Goal: Information Seeking & Learning: Learn about a topic

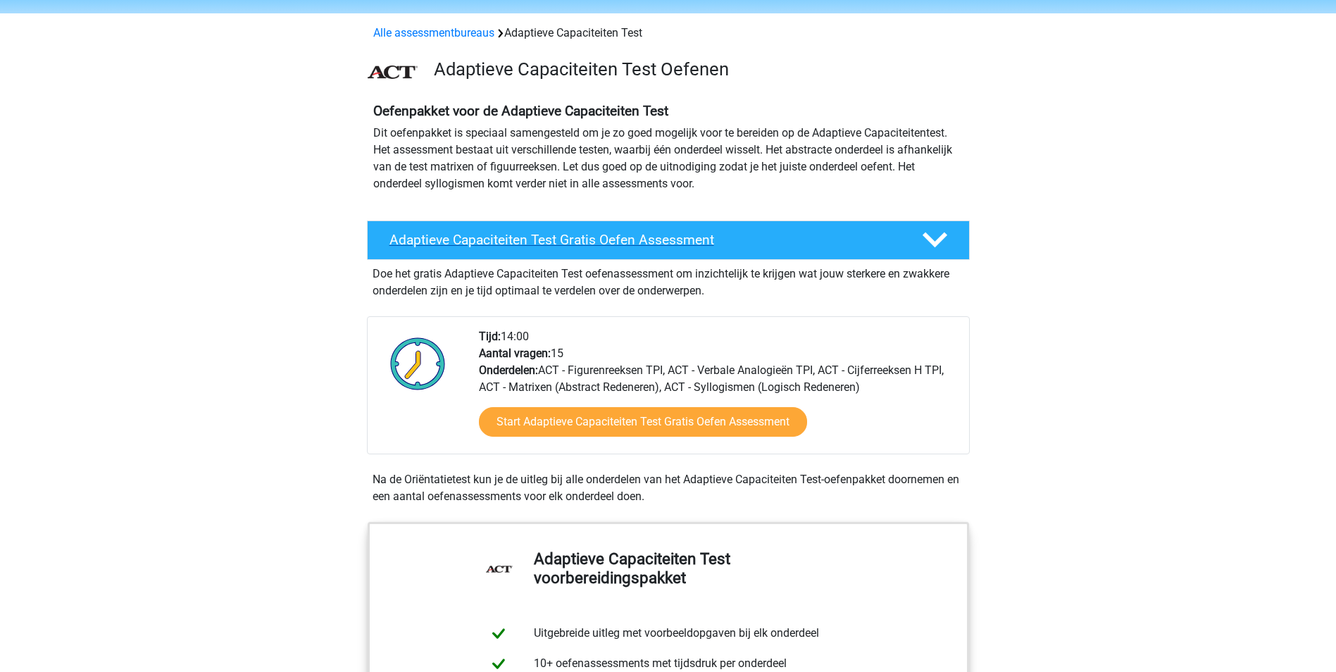
scroll to position [70, 0]
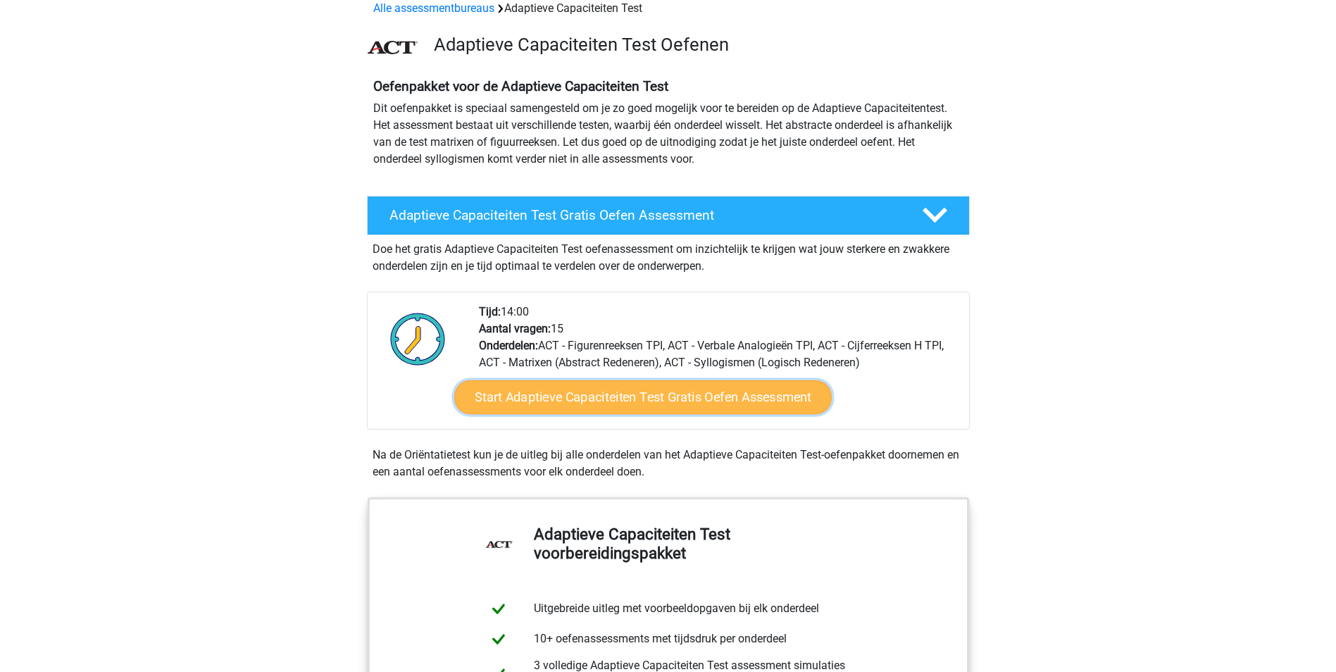
drag, startPoint x: 670, startPoint y: 400, endPoint x: 678, endPoint y: 397, distance: 8.5
click at [670, 400] on link "Start Adaptieve Capaciteiten Test Gratis Oefen Assessment" at bounding box center [643, 397] width 378 height 34
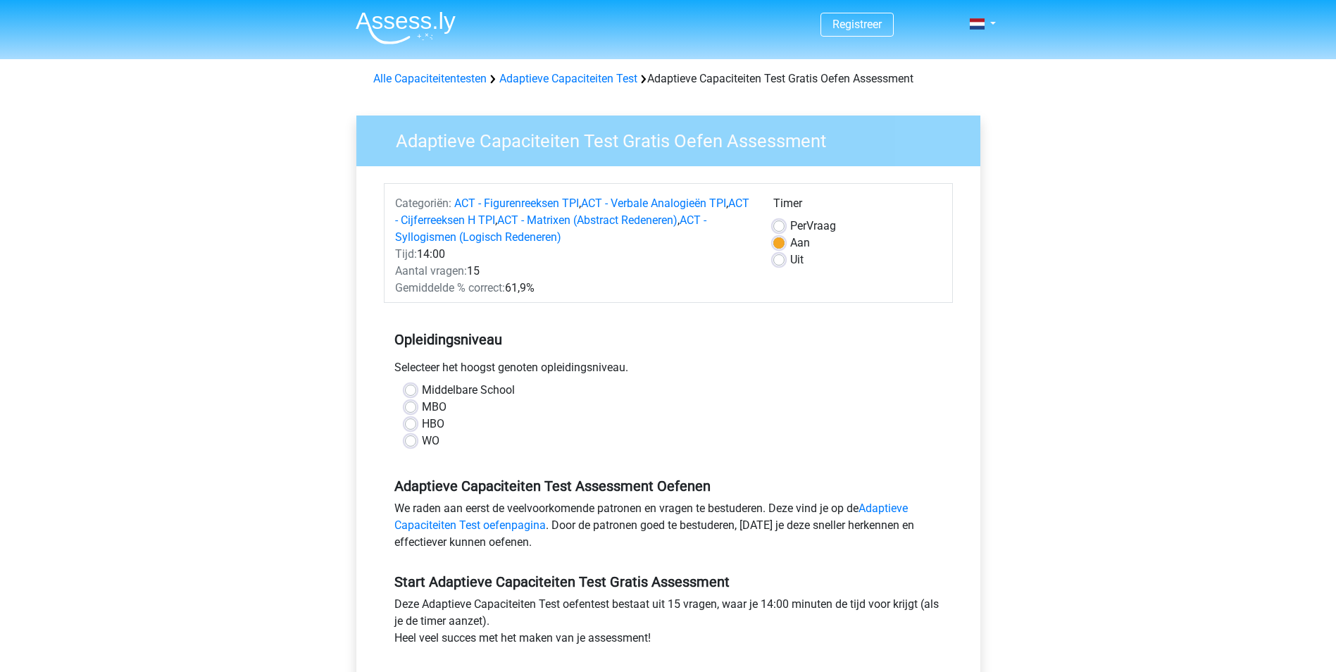
drag, startPoint x: 413, startPoint y: 440, endPoint x: 412, endPoint y: 432, distance: 7.8
click at [422, 435] on label "WO" at bounding box center [431, 441] width 18 height 17
click at [412, 435] on input "WO" at bounding box center [410, 440] width 11 height 14
radio input "true"
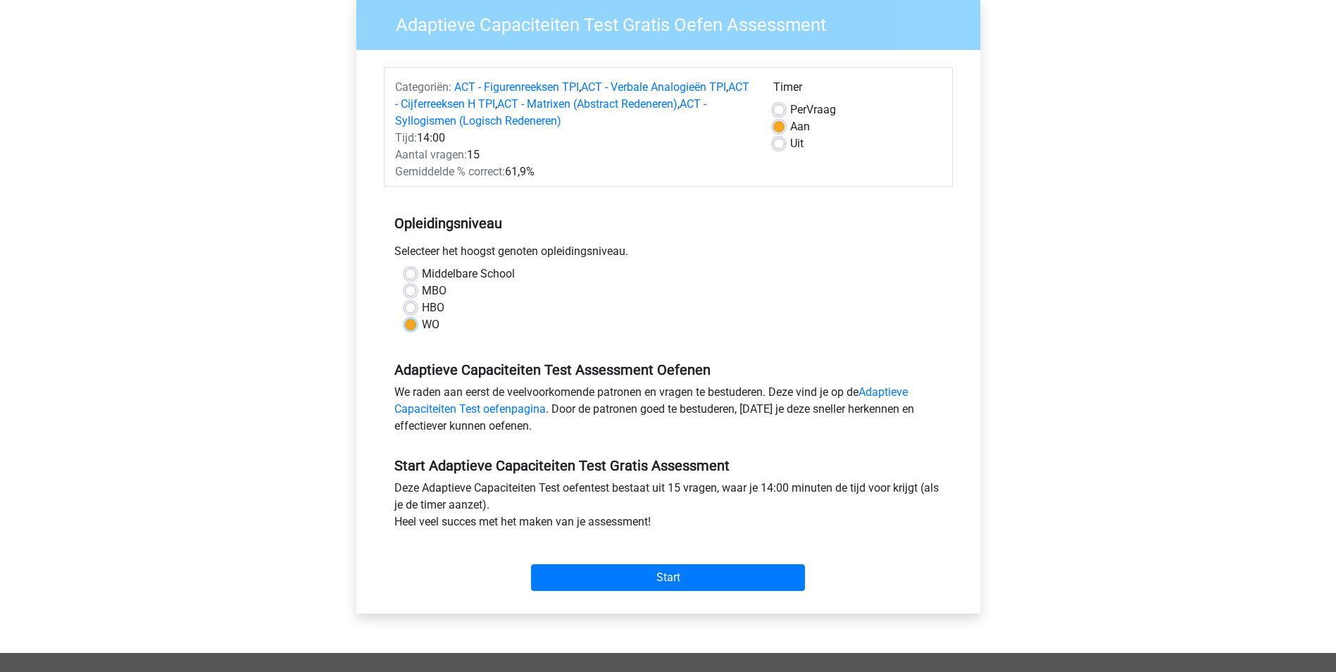
scroll to position [141, 0]
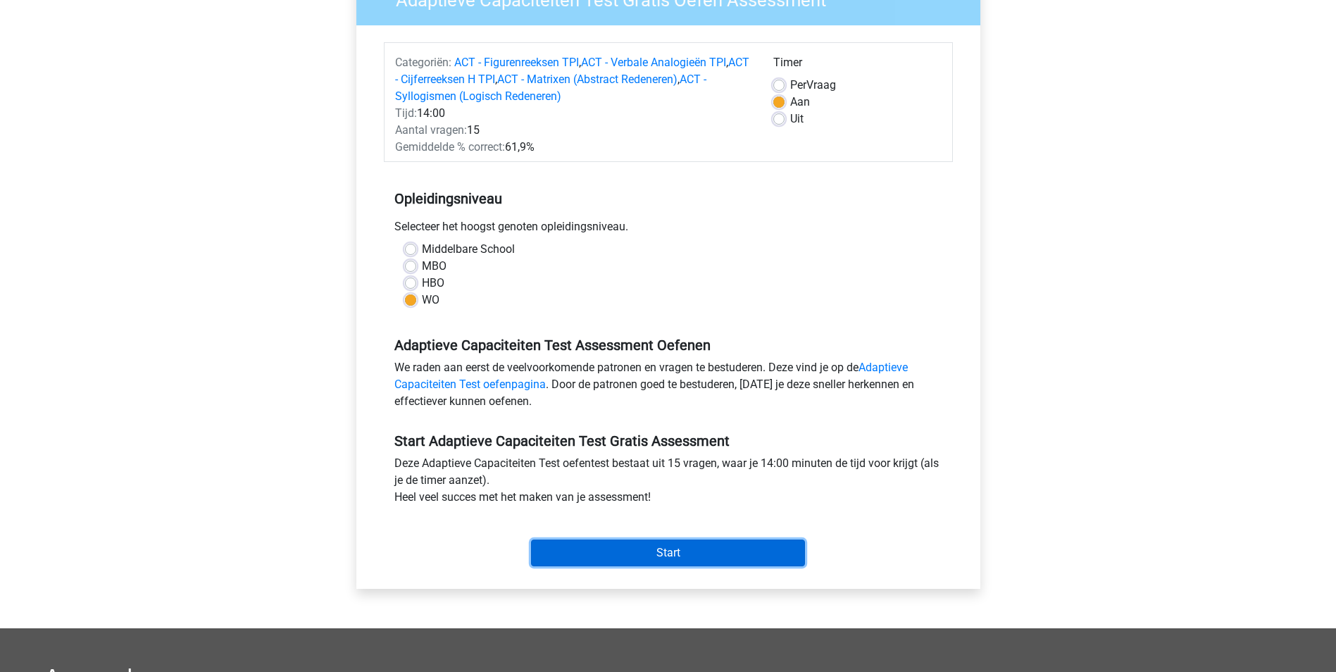
click at [631, 547] on input "Start" at bounding box center [668, 553] width 274 height 27
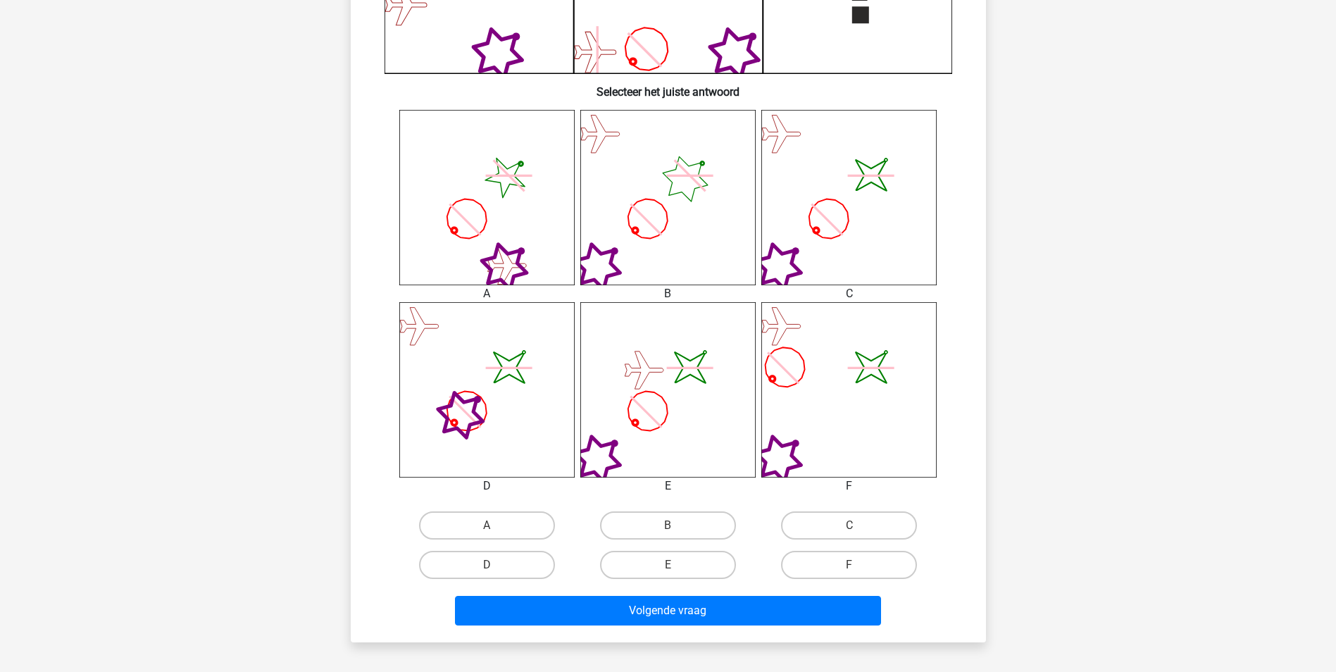
scroll to position [493, 0]
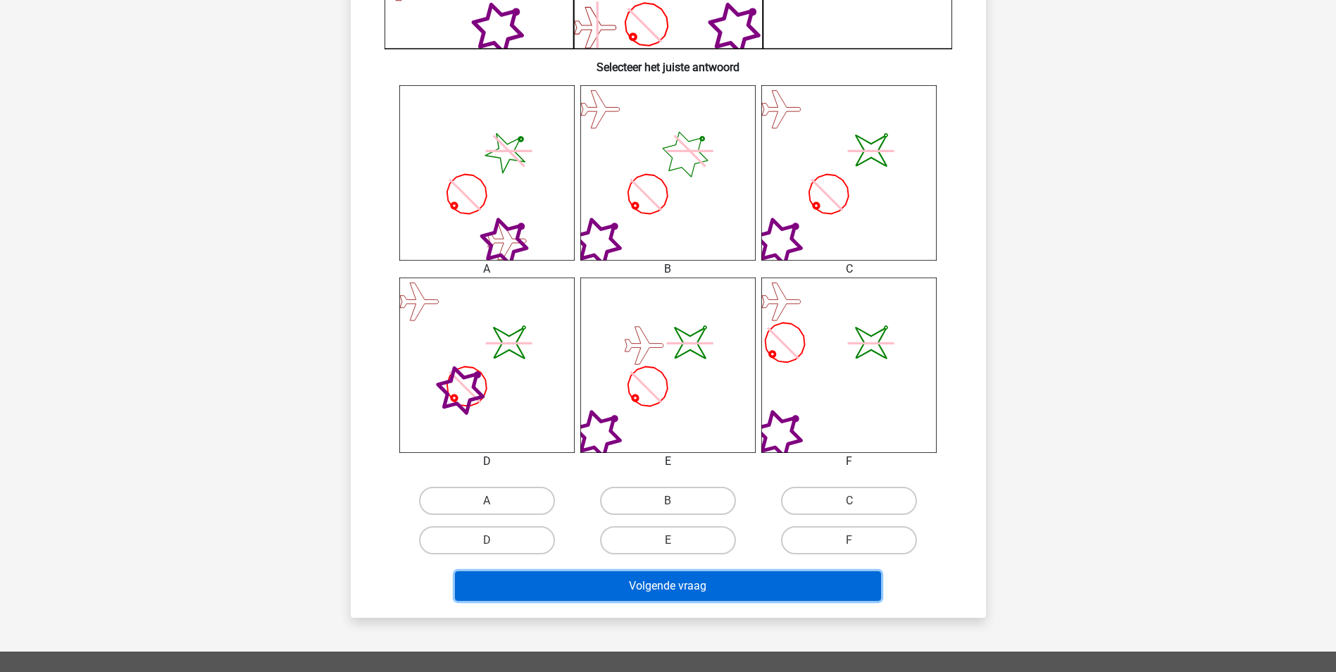
click at [678, 578] on button "Volgende vraag" at bounding box center [668, 586] width 426 height 30
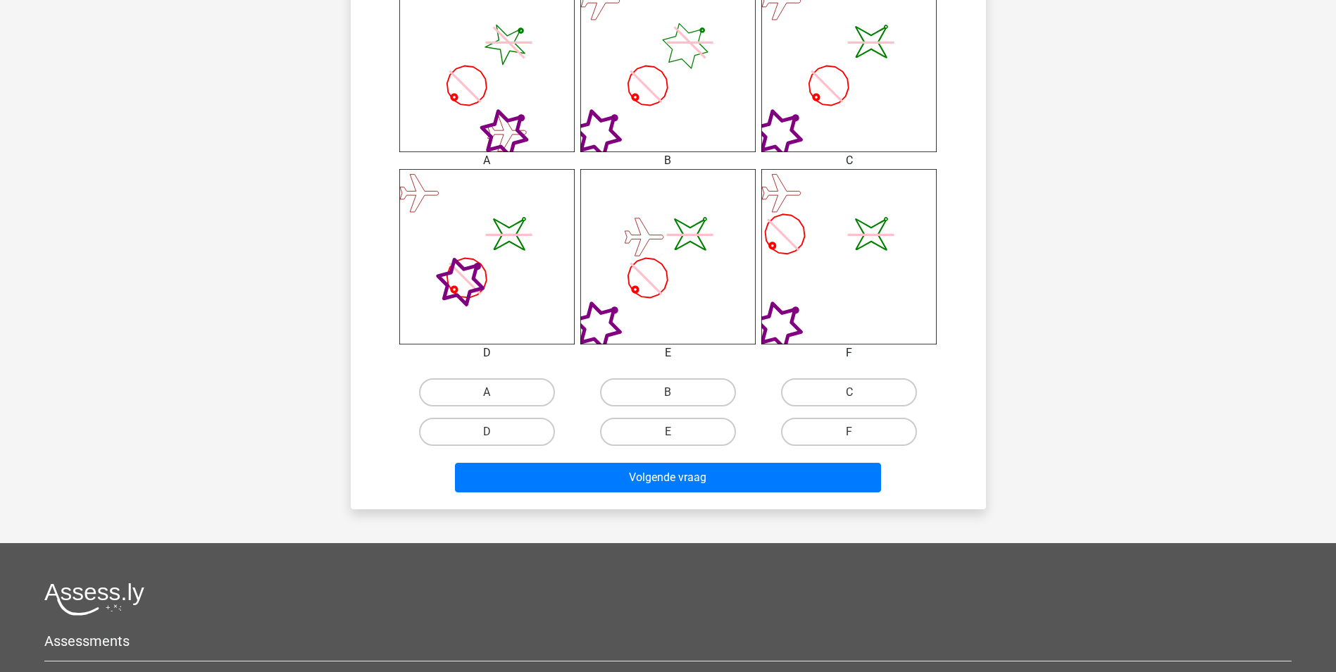
scroll to position [634, 0]
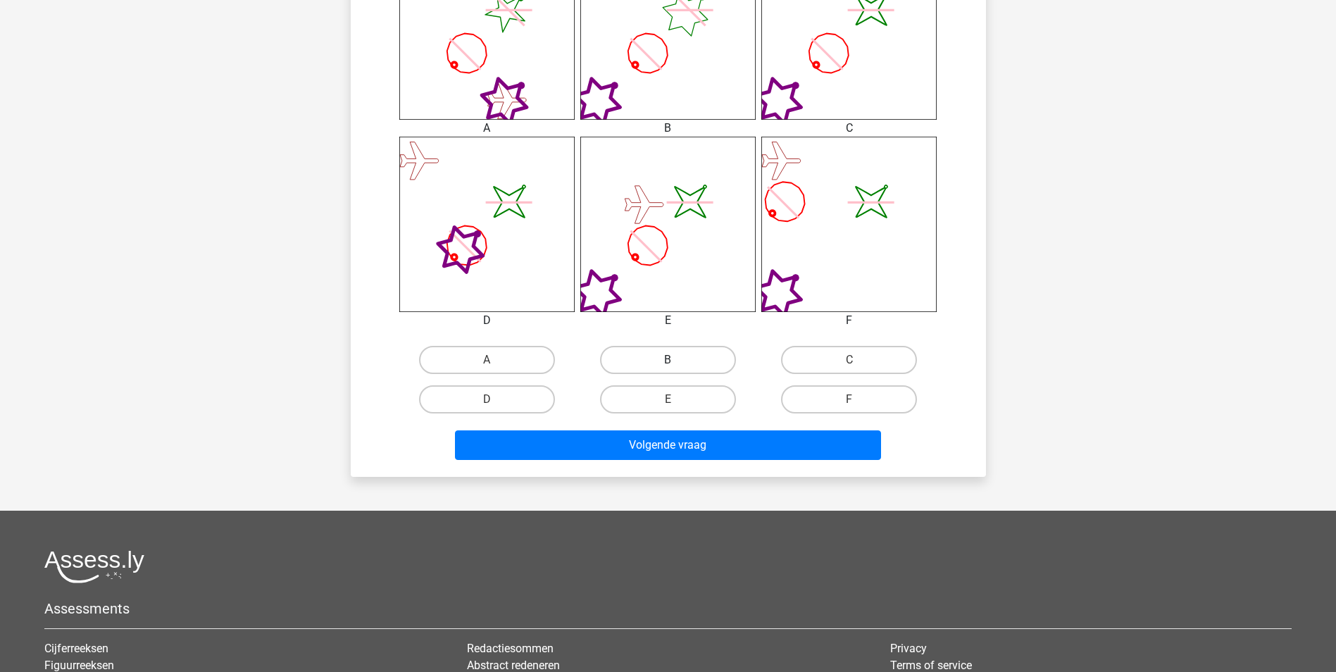
drag, startPoint x: 693, startPoint y: 359, endPoint x: 717, endPoint y: 440, distance: 83.8
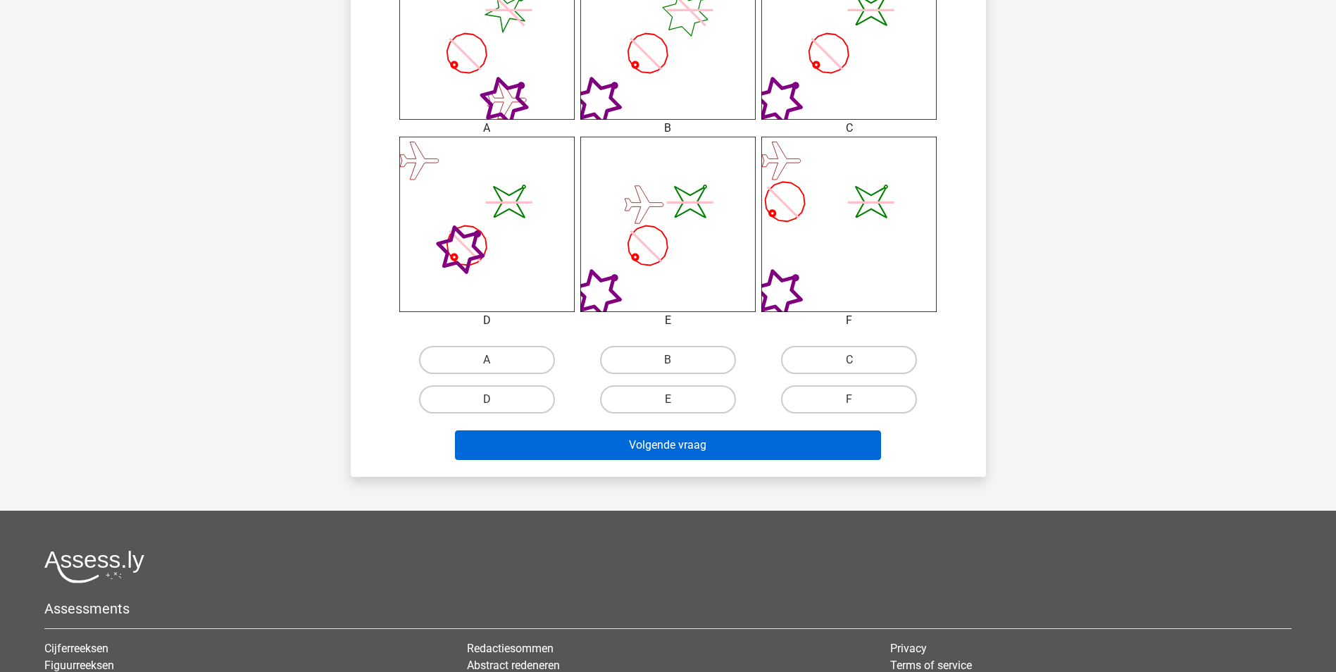
click at [692, 359] on label "B" at bounding box center [668, 360] width 136 height 28
click at [677, 360] on input "B" at bounding box center [672, 364] width 9 height 9
radio input "true"
drag, startPoint x: 687, startPoint y: 429, endPoint x: 682, endPoint y: 435, distance: 8.5
click at [687, 429] on div "Volgende vraag" at bounding box center [668, 442] width 590 height 46
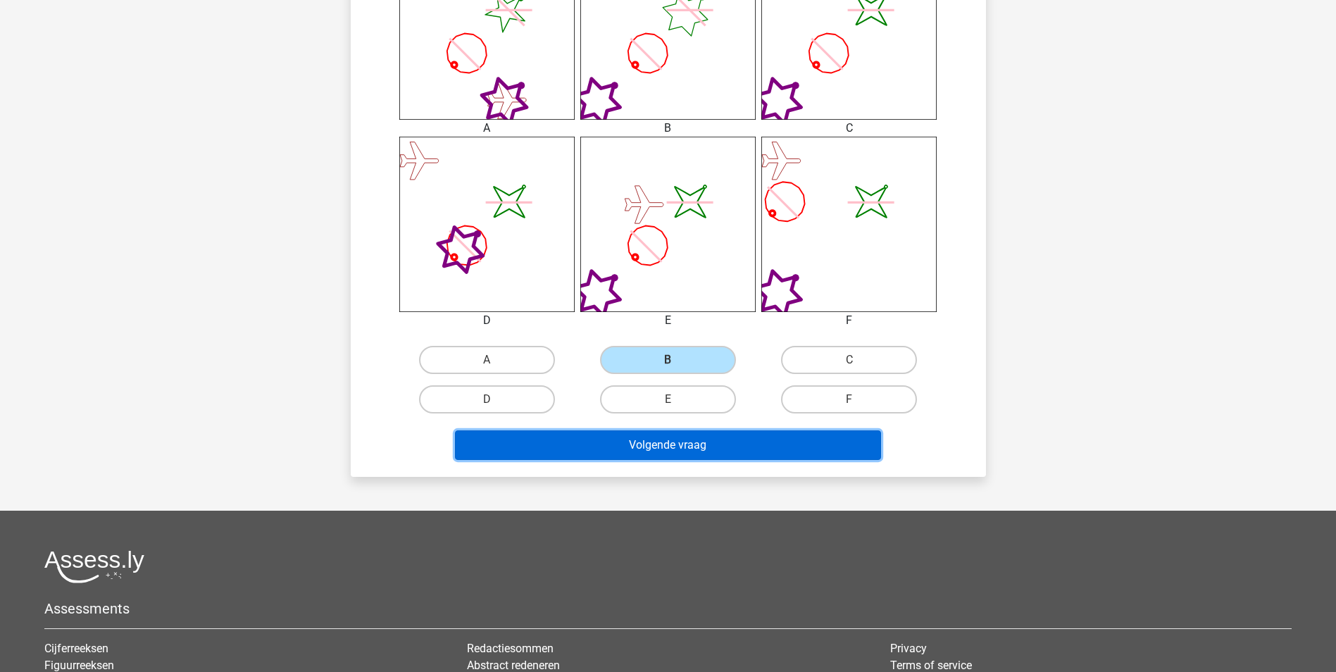
click at [678, 443] on button "Volgende vraag" at bounding box center [668, 445] width 426 height 30
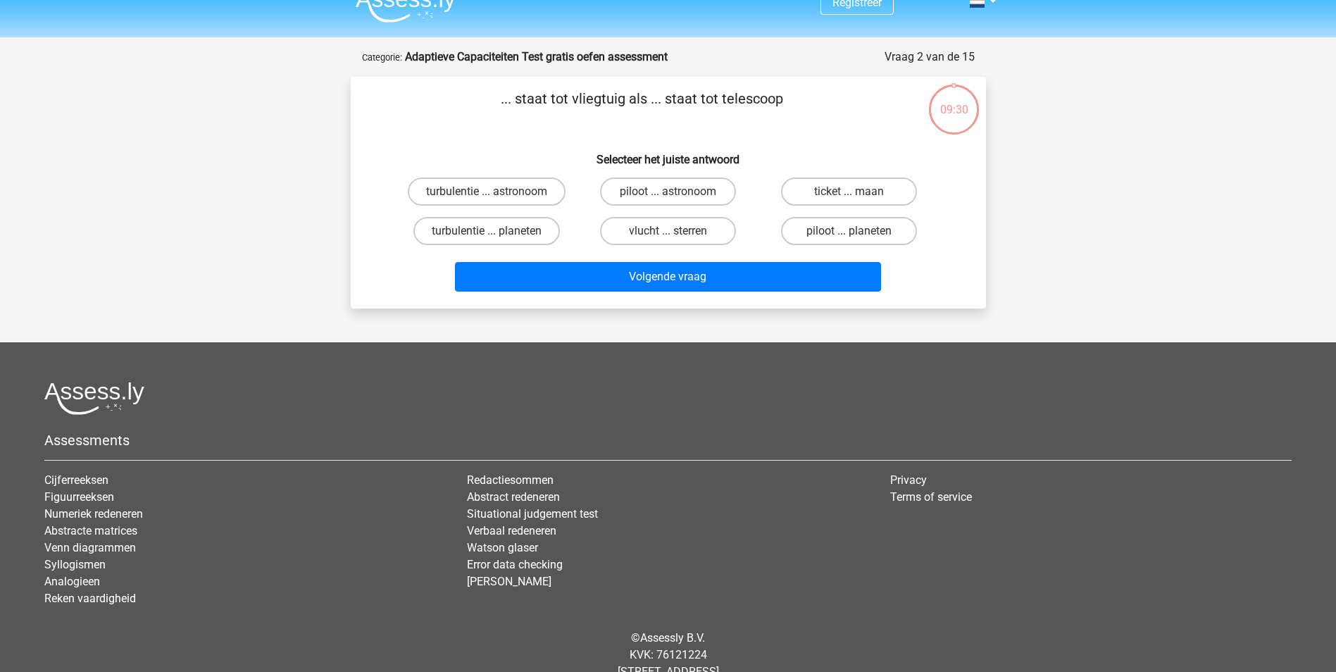
scroll to position [0, 0]
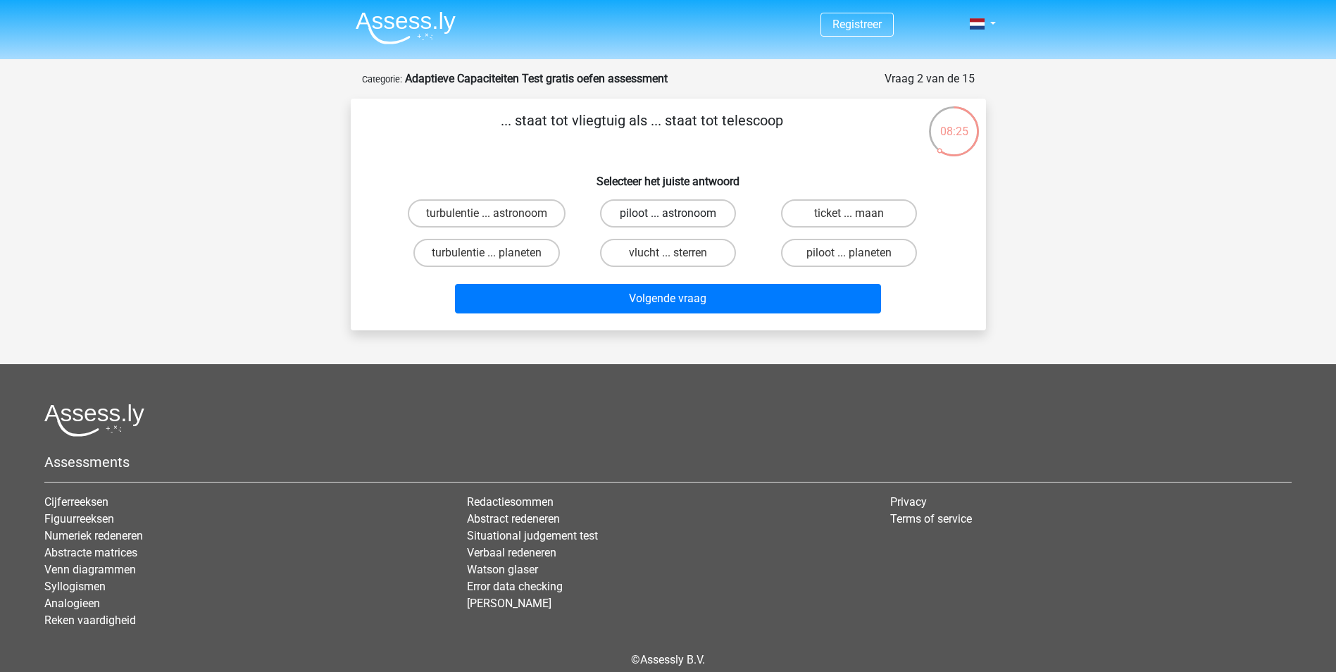
click at [685, 222] on label "piloot ... astronoom" at bounding box center [668, 213] width 136 height 28
click at [677, 222] on input "piloot ... astronoom" at bounding box center [672, 217] width 9 height 9
radio input "true"
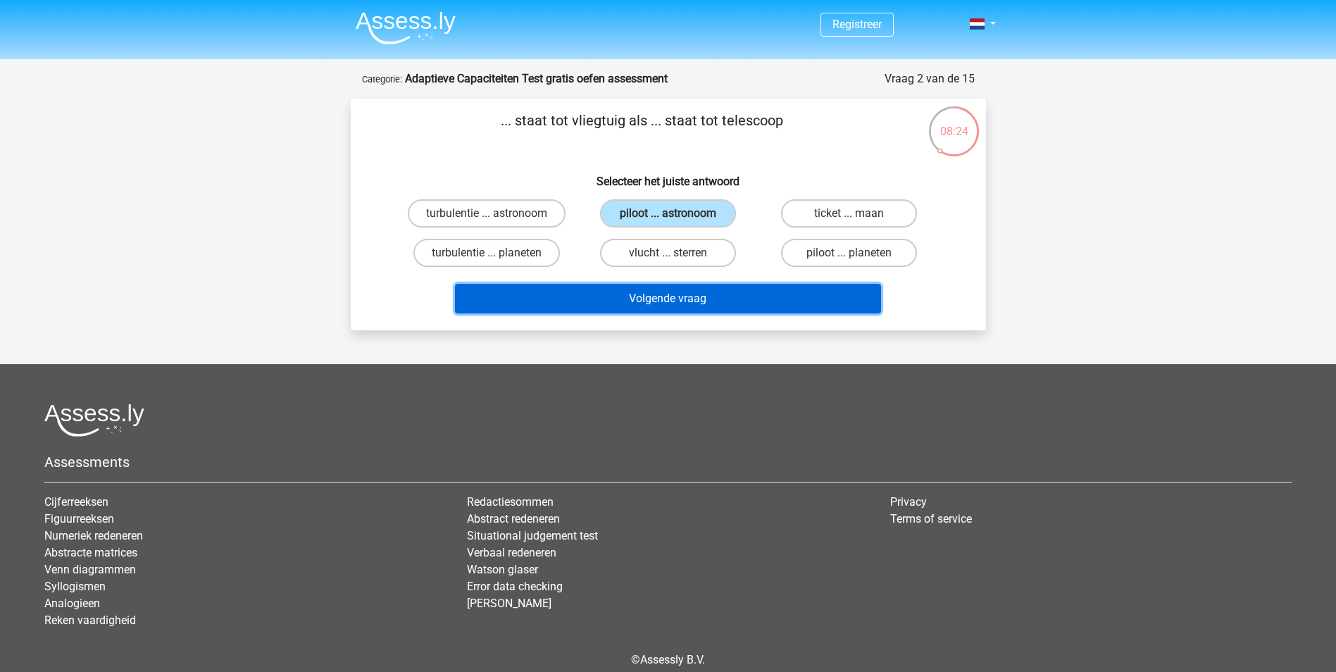
click at [699, 293] on button "Volgende vraag" at bounding box center [668, 299] width 426 height 30
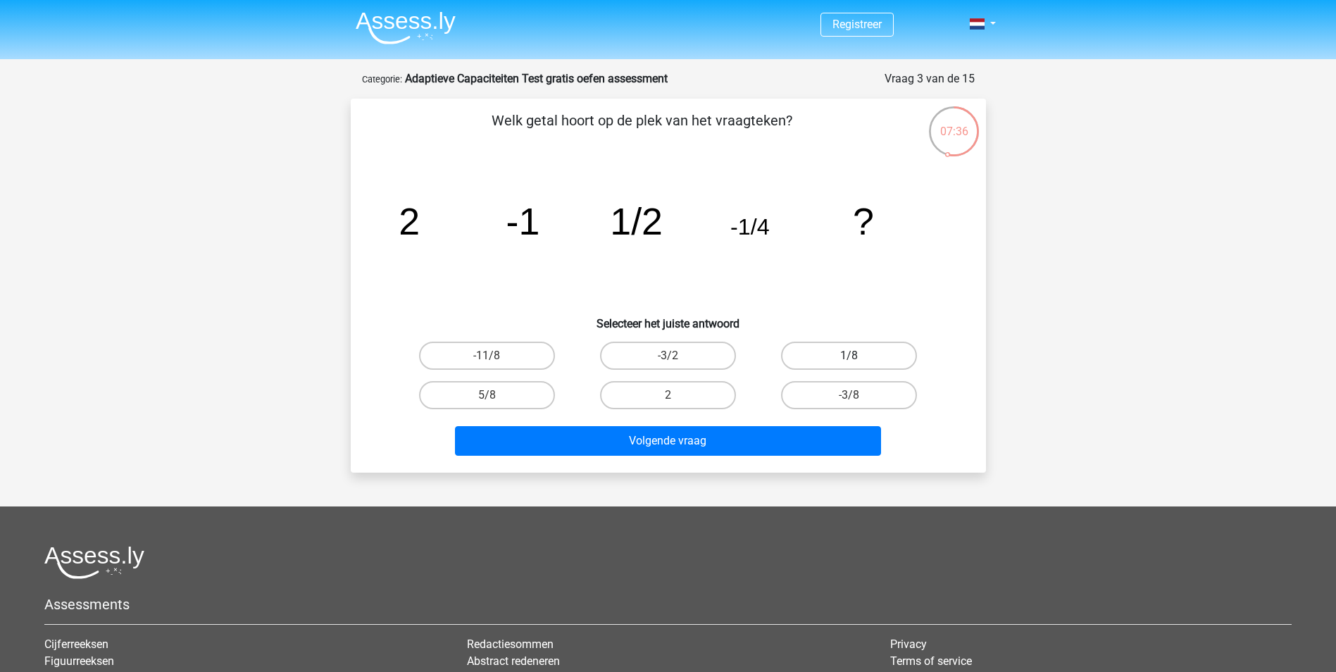
click at [868, 355] on label "1/8" at bounding box center [849, 356] width 136 height 28
click at [859, 356] on input "1/8" at bounding box center [854, 360] width 9 height 9
radio input "true"
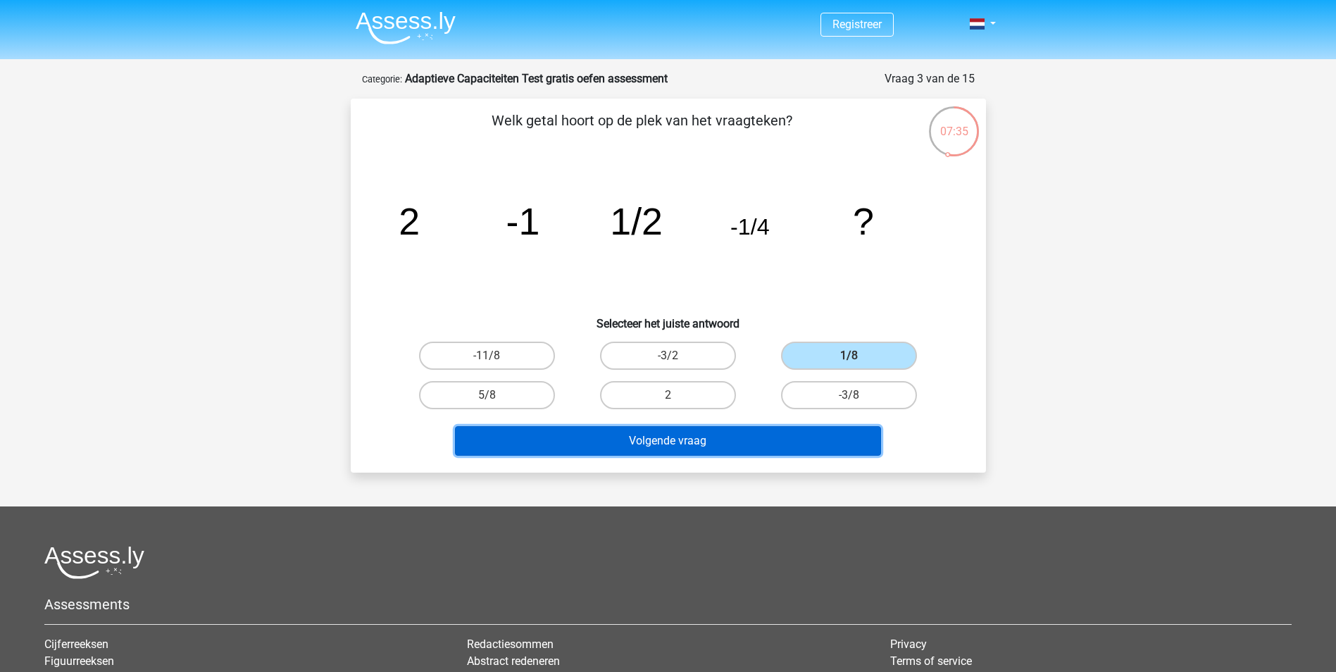
click at [627, 452] on button "Volgende vraag" at bounding box center [668, 441] width 426 height 30
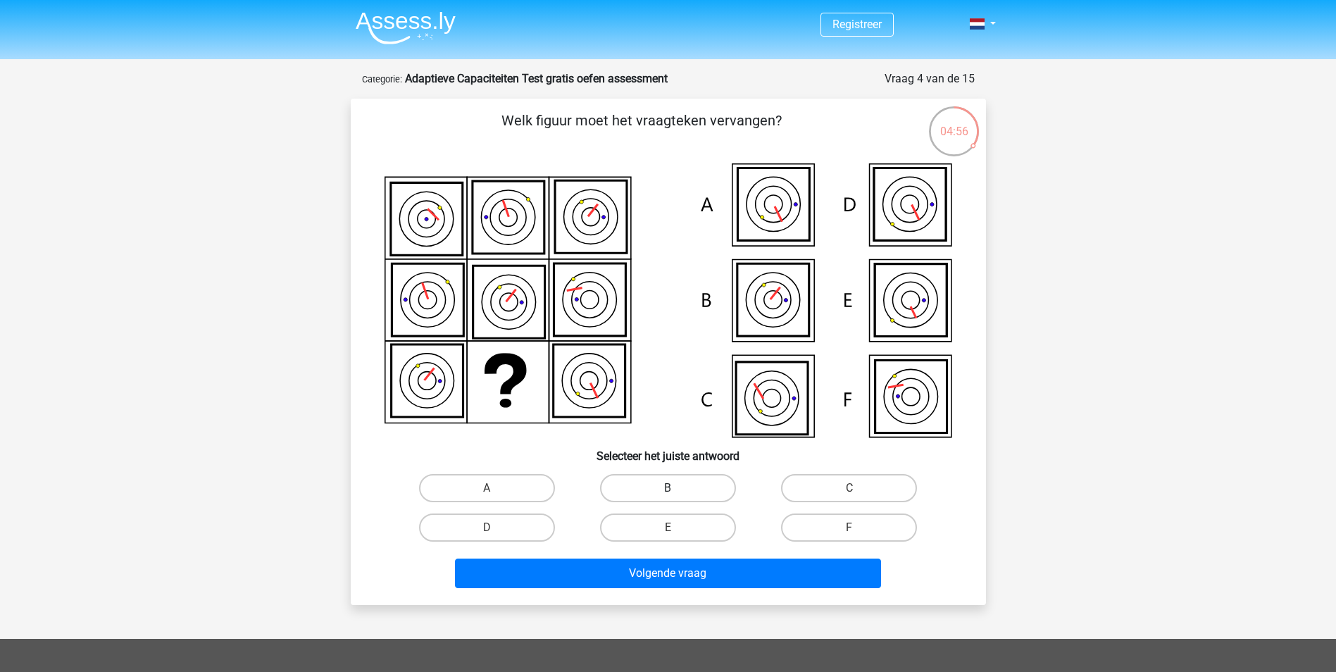
click at [658, 493] on label "B" at bounding box center [668, 488] width 136 height 28
click at [668, 493] on input "B" at bounding box center [672, 492] width 9 height 9
radio input "true"
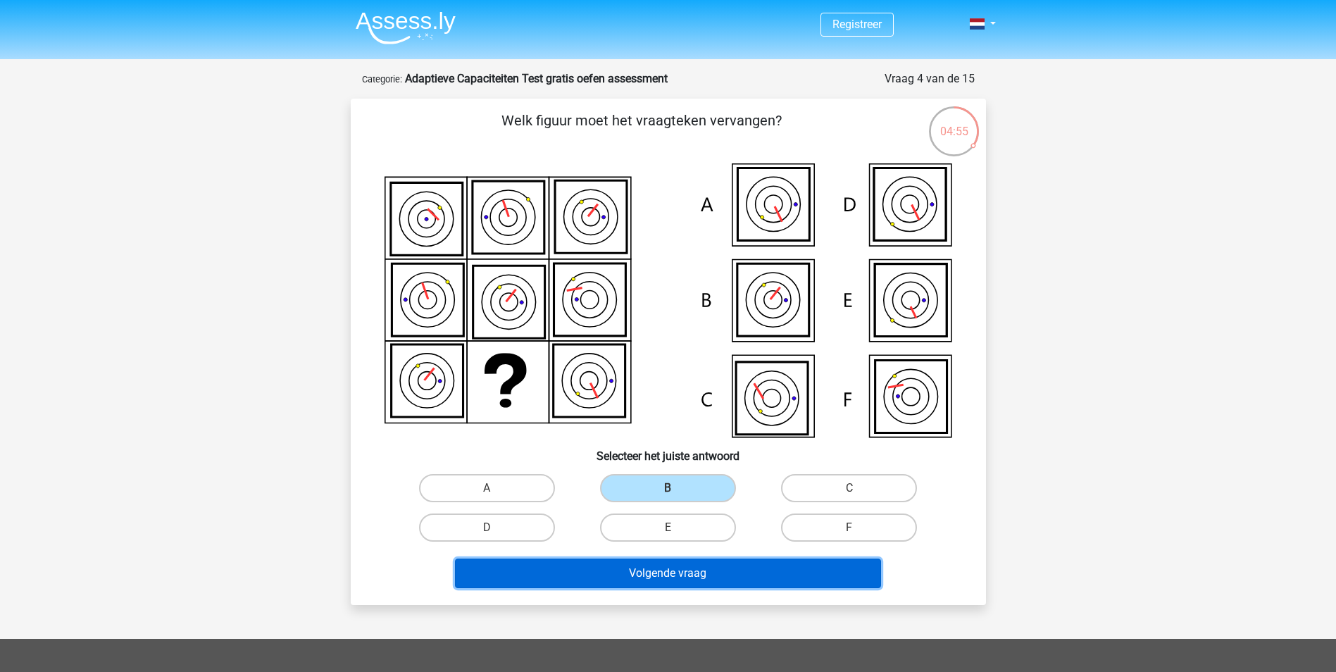
click at [686, 573] on button "Volgende vraag" at bounding box center [668, 574] width 426 height 30
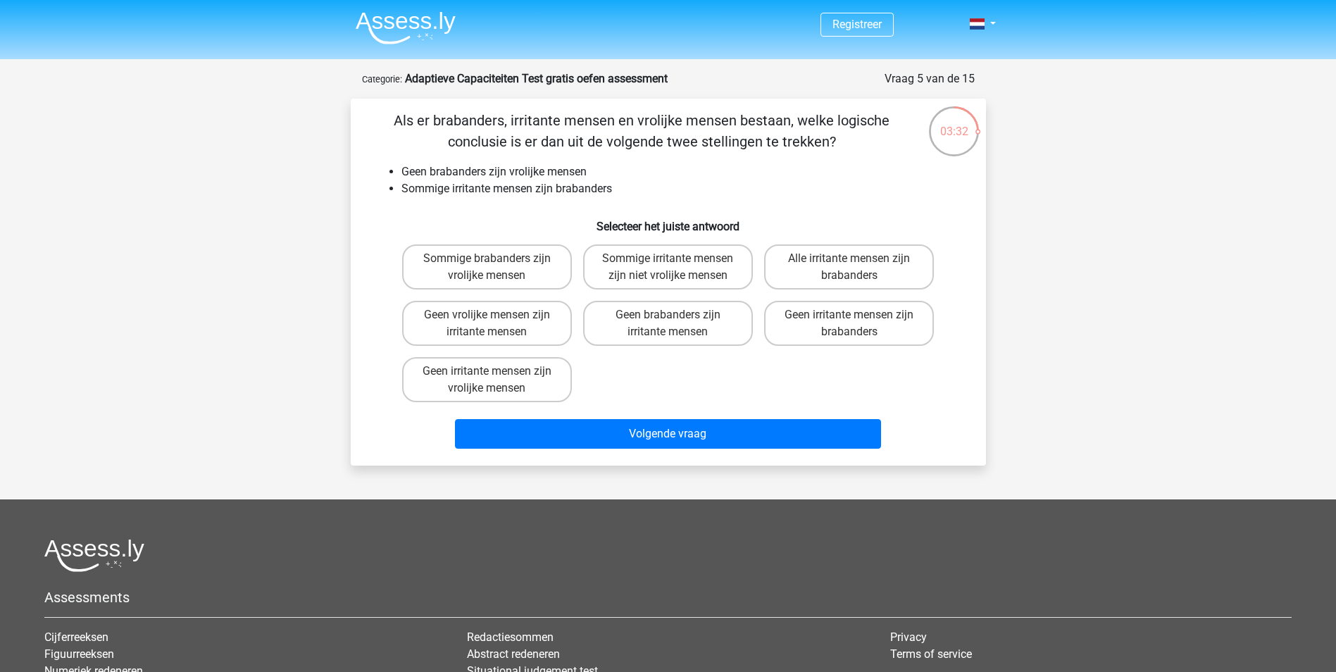
click at [671, 261] on input "Sommige irritante mensen zijn niet vrolijke mensen" at bounding box center [672, 263] width 9 height 9
radio input "true"
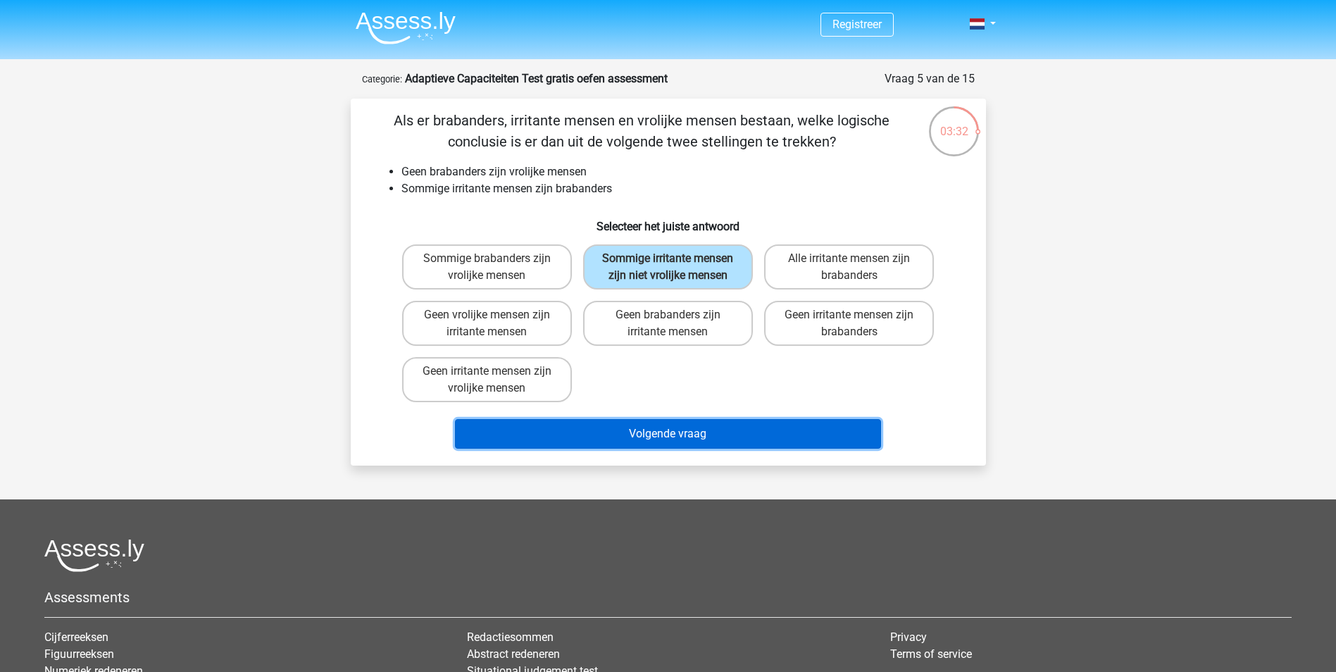
click at [678, 435] on button "Volgende vraag" at bounding box center [668, 434] width 426 height 30
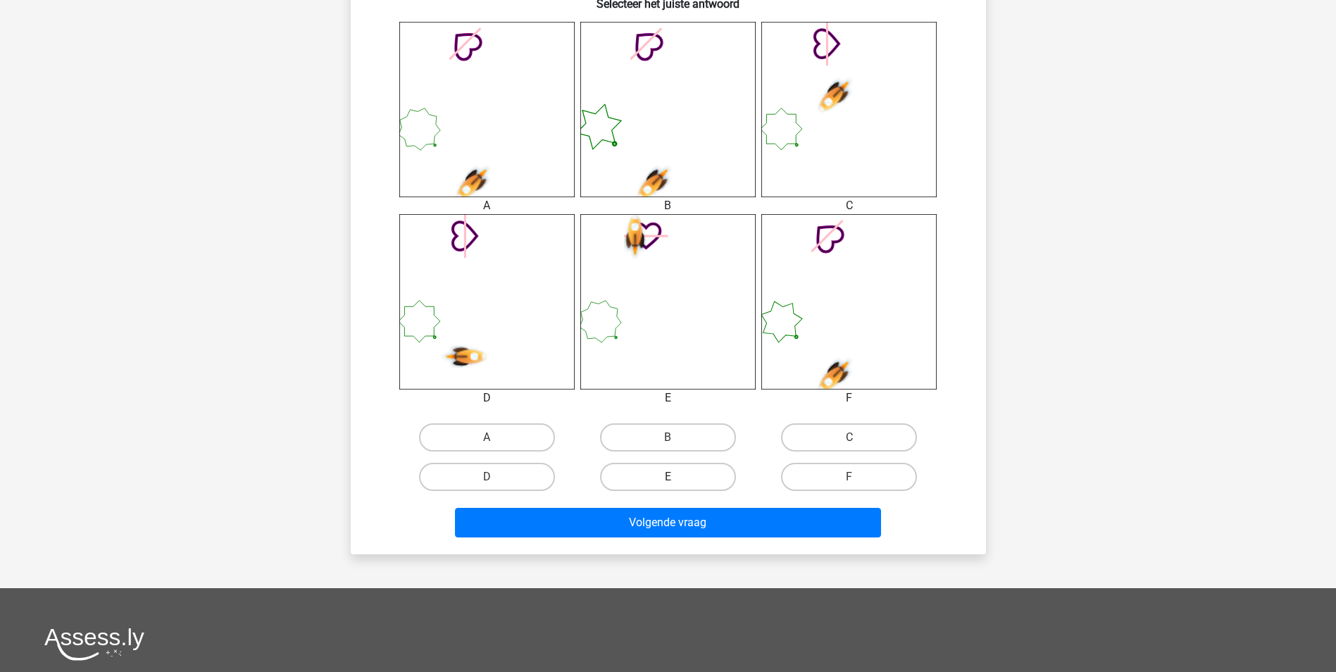
scroll to position [564, 0]
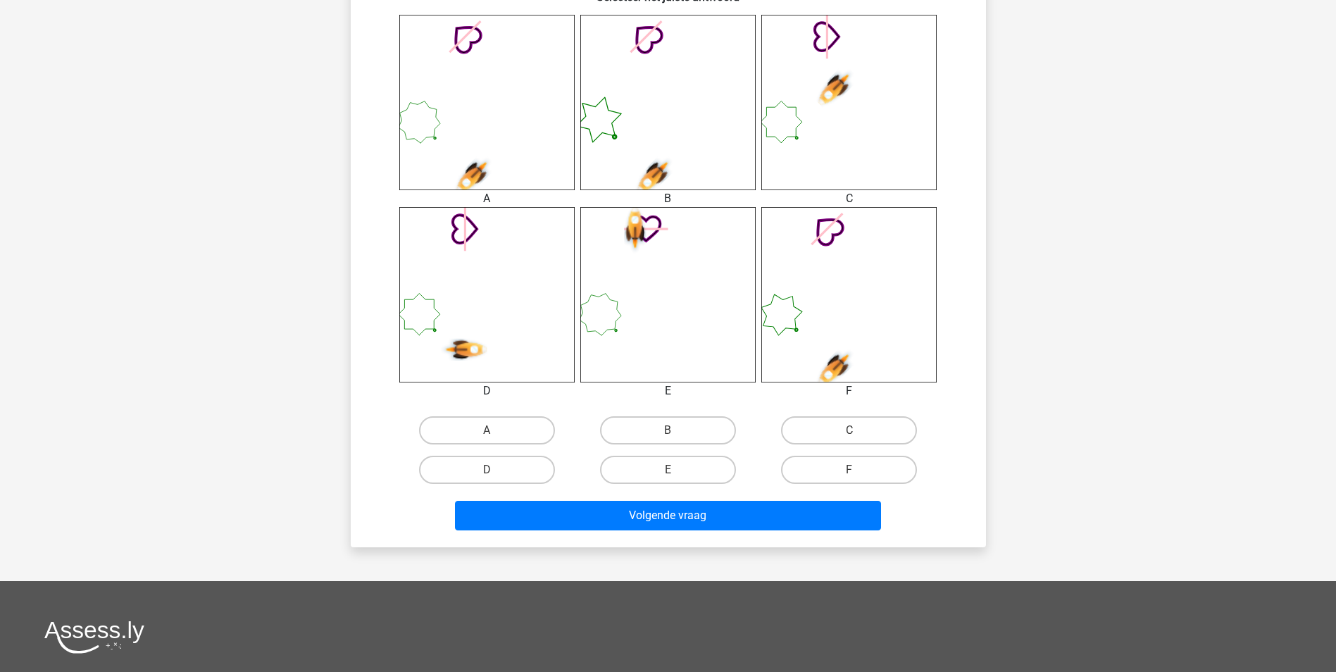
drag, startPoint x: 685, startPoint y: 473, endPoint x: 707, endPoint y: 563, distance: 92.1
click at [684, 473] on label "E" at bounding box center [668, 470] width 136 height 28
click at [677, 473] on input "E" at bounding box center [672, 474] width 9 height 9
radio input "true"
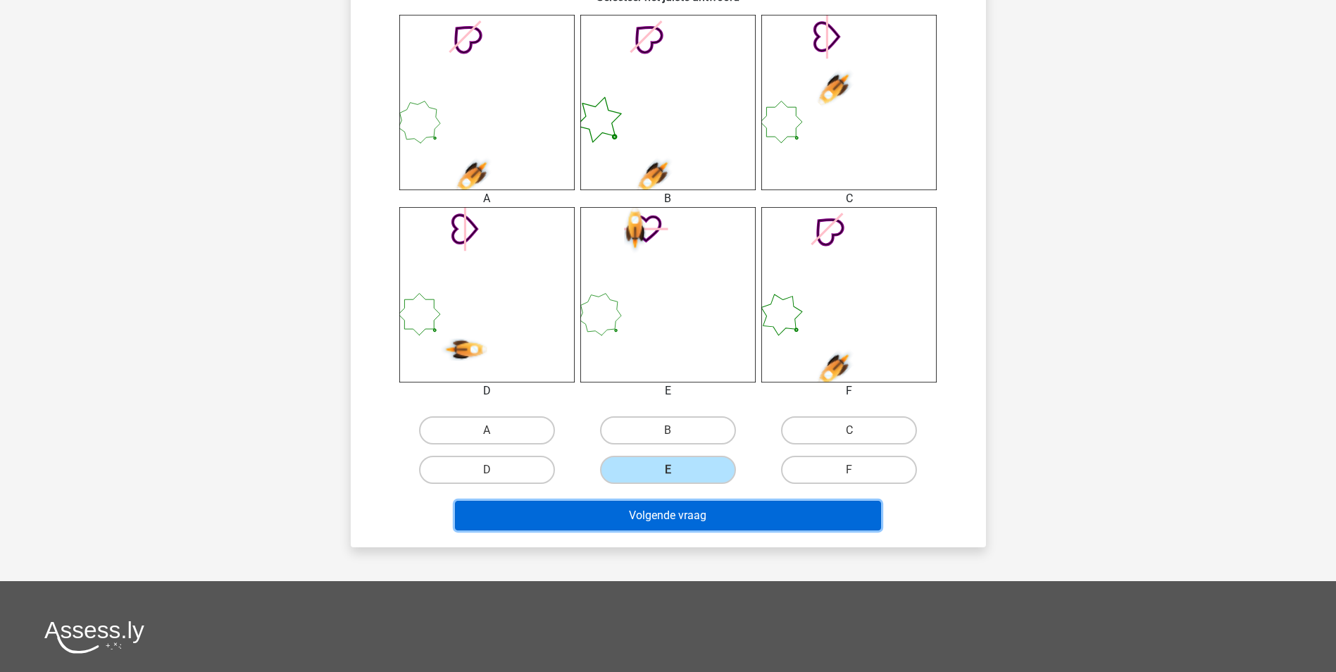
click at [703, 518] on button "Volgende vraag" at bounding box center [668, 516] width 426 height 30
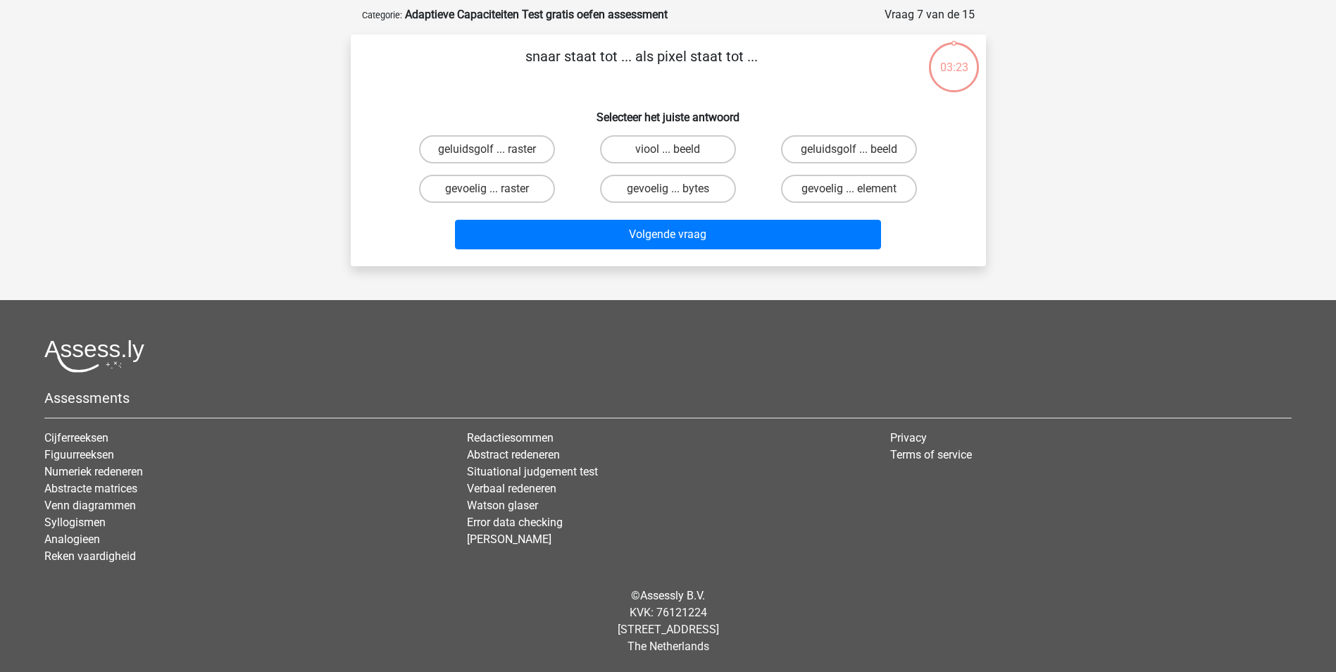
scroll to position [0, 0]
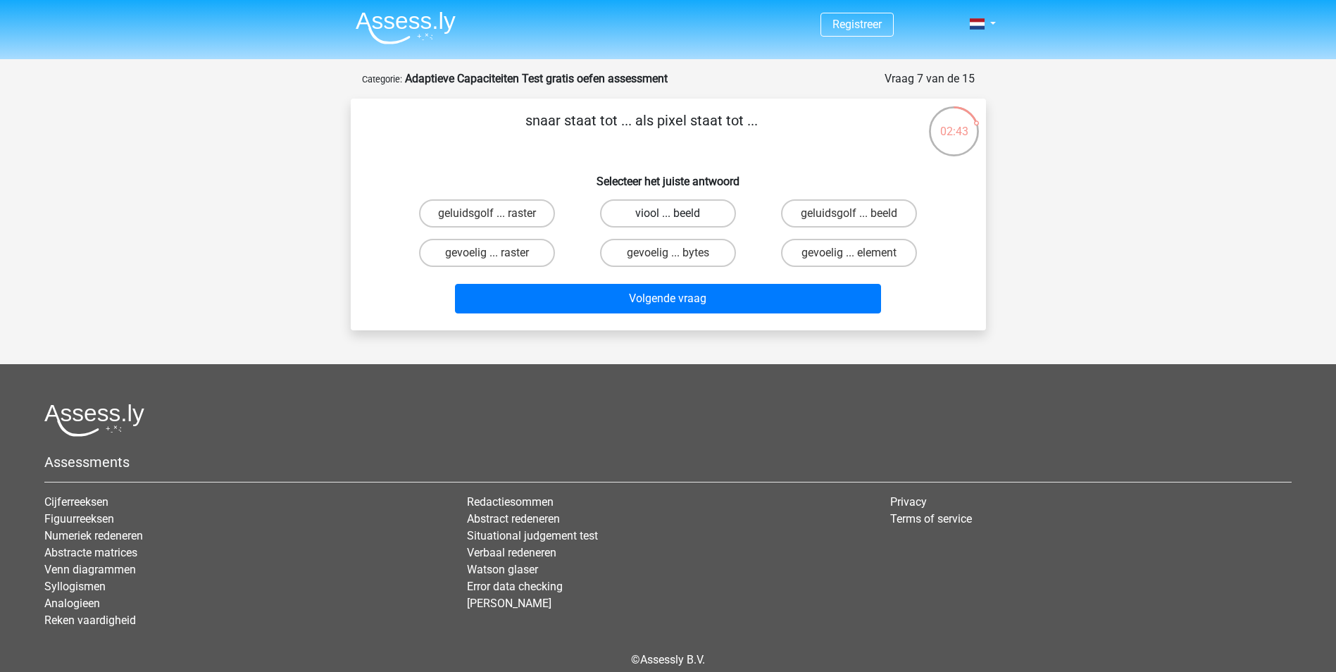
click at [658, 216] on label "viool ... beeld" at bounding box center [668, 213] width 136 height 28
click at [668, 216] on input "viool ... beeld" at bounding box center [672, 217] width 9 height 9
radio input "true"
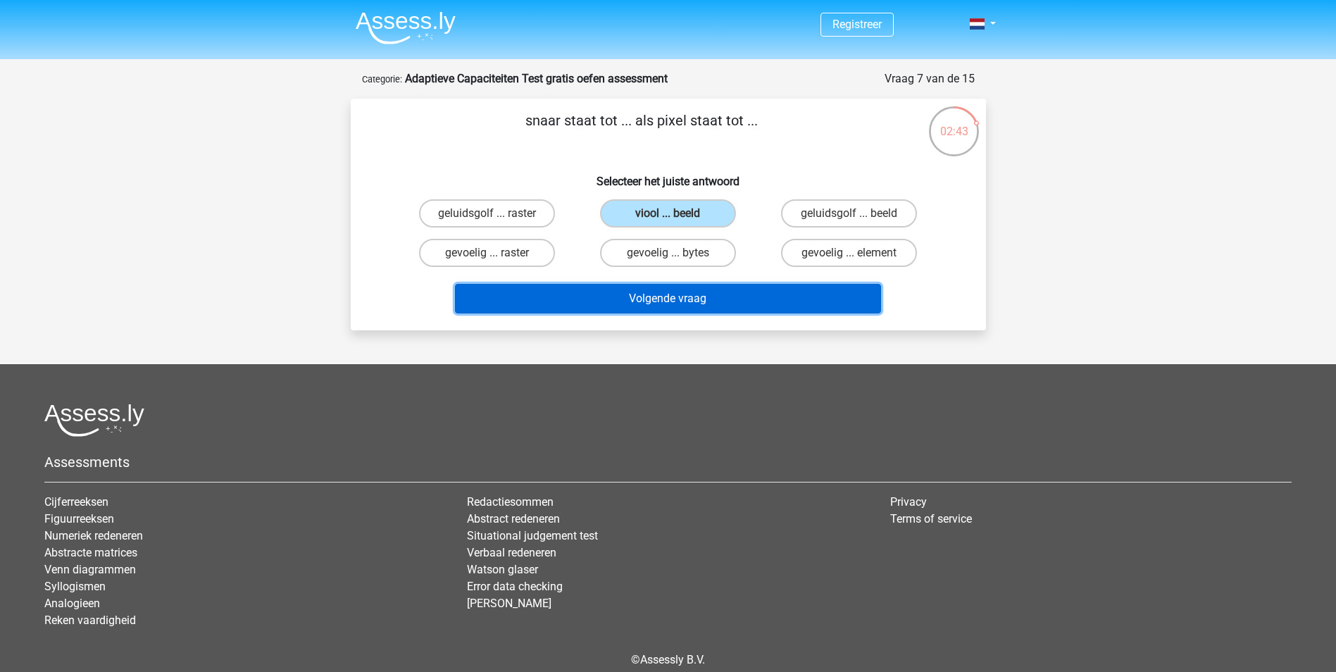
click at [661, 298] on button "Volgende vraag" at bounding box center [668, 299] width 426 height 30
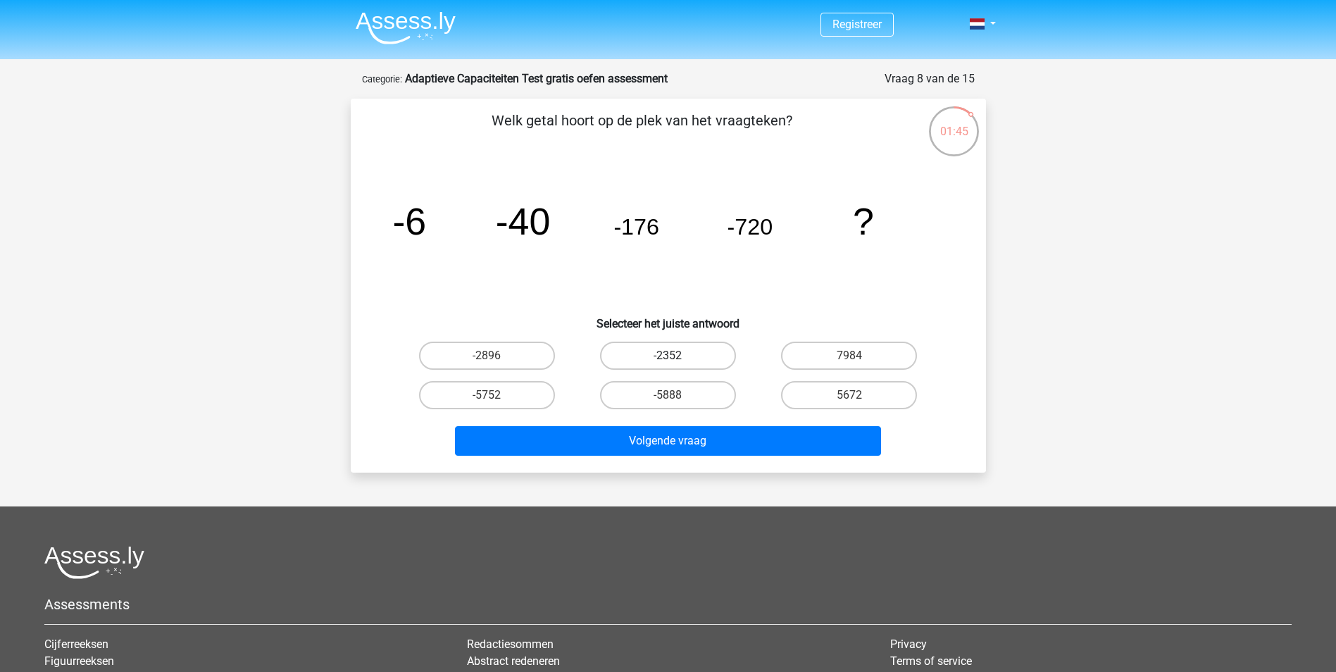
click at [690, 359] on label "-2352" at bounding box center [668, 356] width 136 height 28
click at [677, 359] on input "-2352" at bounding box center [672, 360] width 9 height 9
radio input "true"
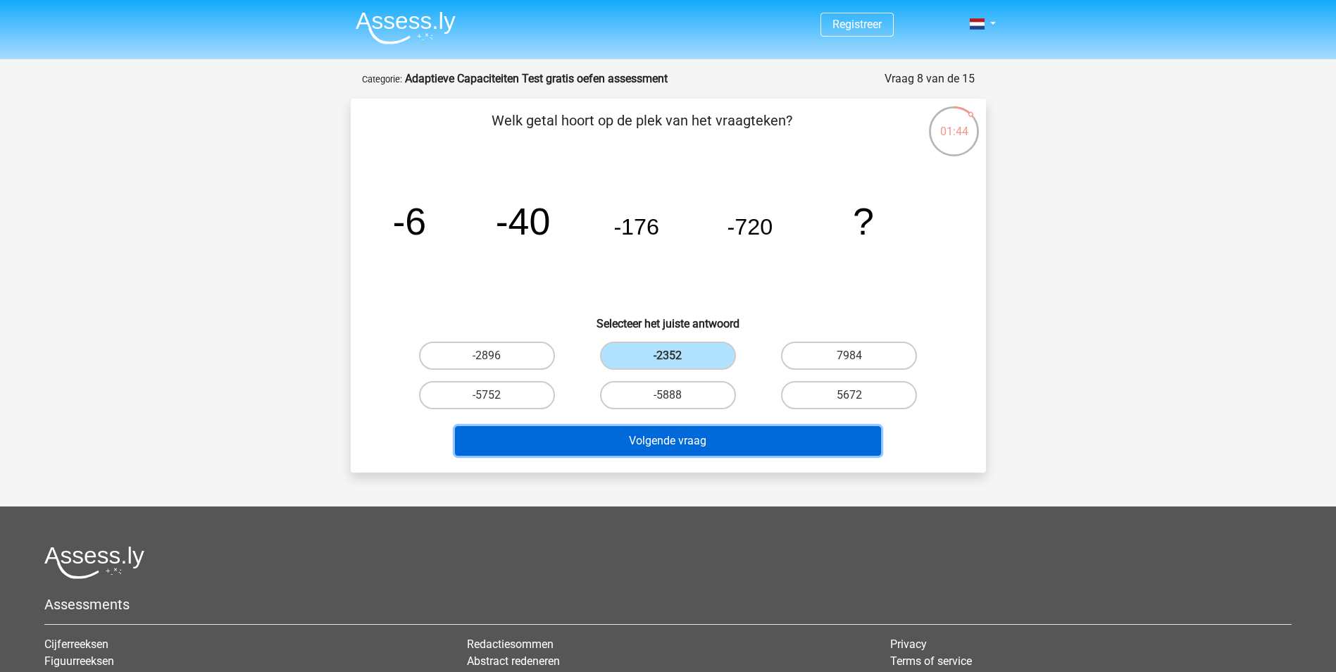
click at [699, 447] on button "Volgende vraag" at bounding box center [668, 441] width 426 height 30
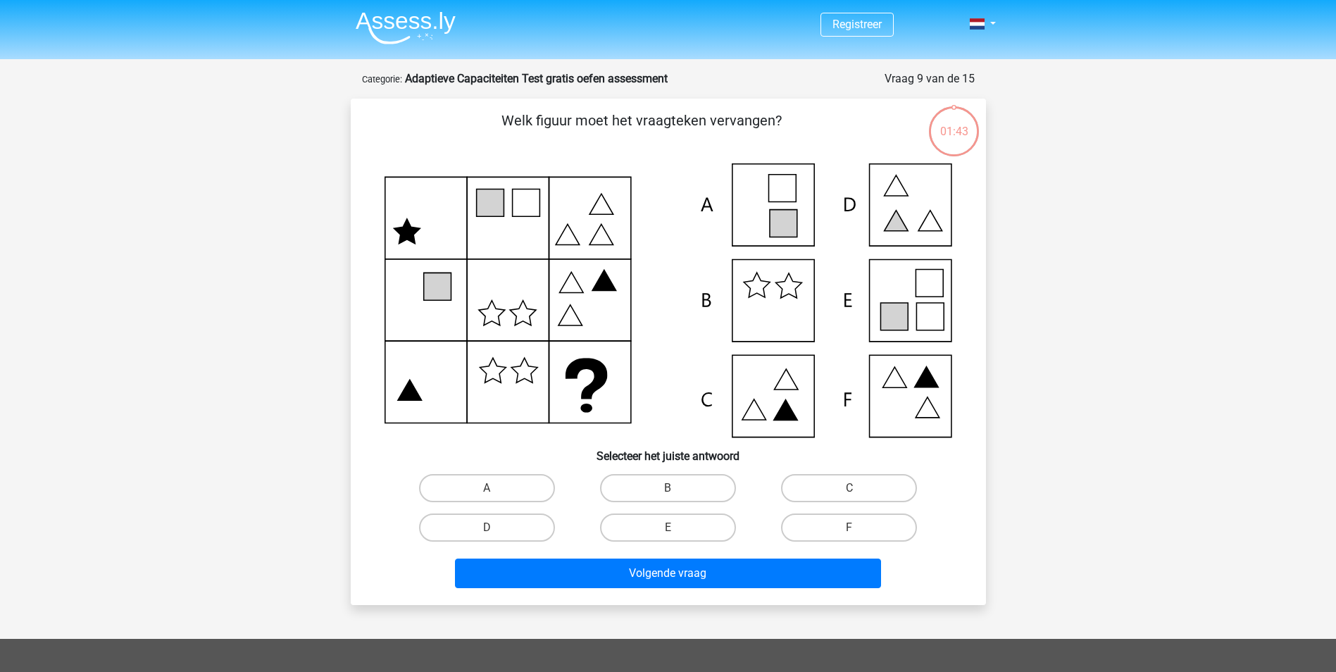
scroll to position [70, 0]
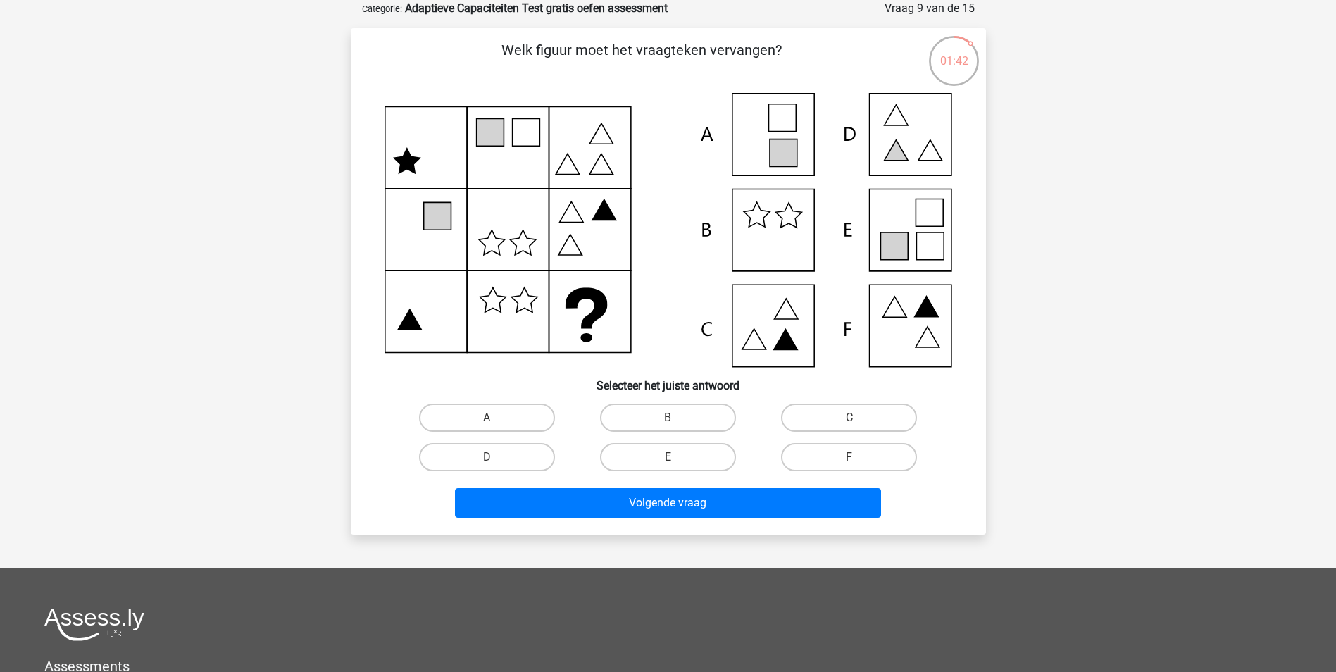
click at [586, 253] on icon at bounding box center [669, 230] width 568 height 274
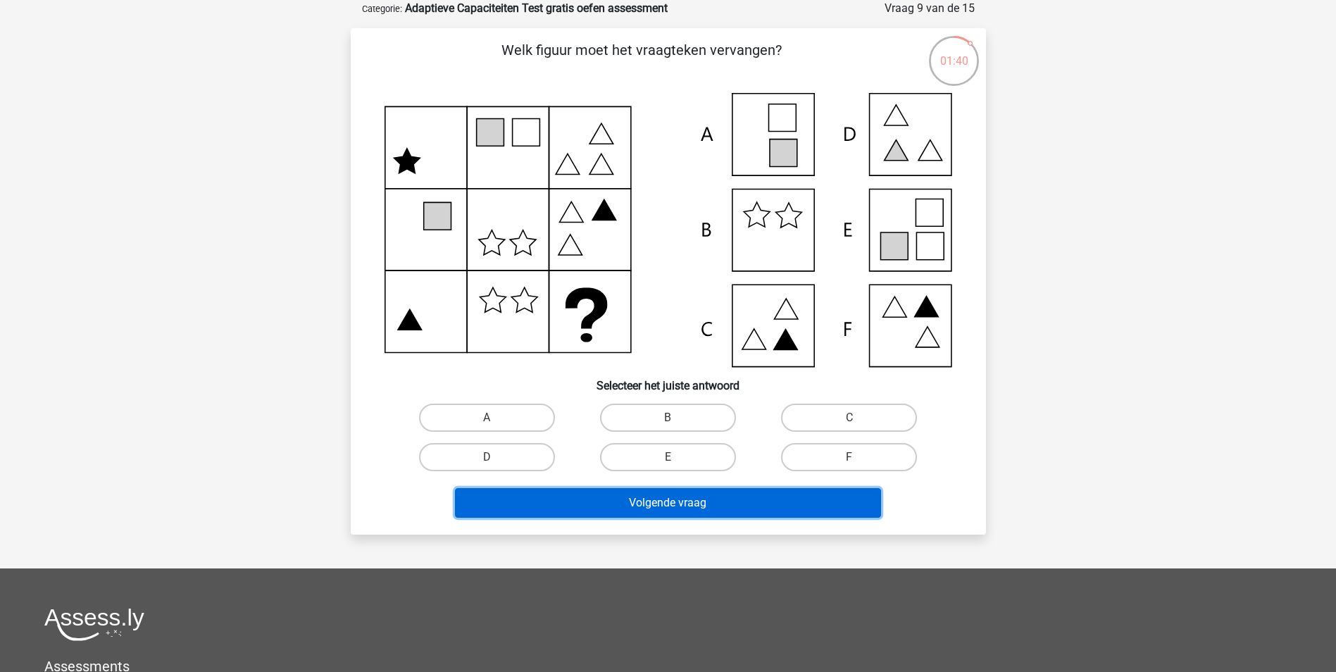
drag, startPoint x: 587, startPoint y: 505, endPoint x: 611, endPoint y: 471, distance: 42.4
click at [586, 505] on button "Volgende vraag" at bounding box center [668, 503] width 426 height 30
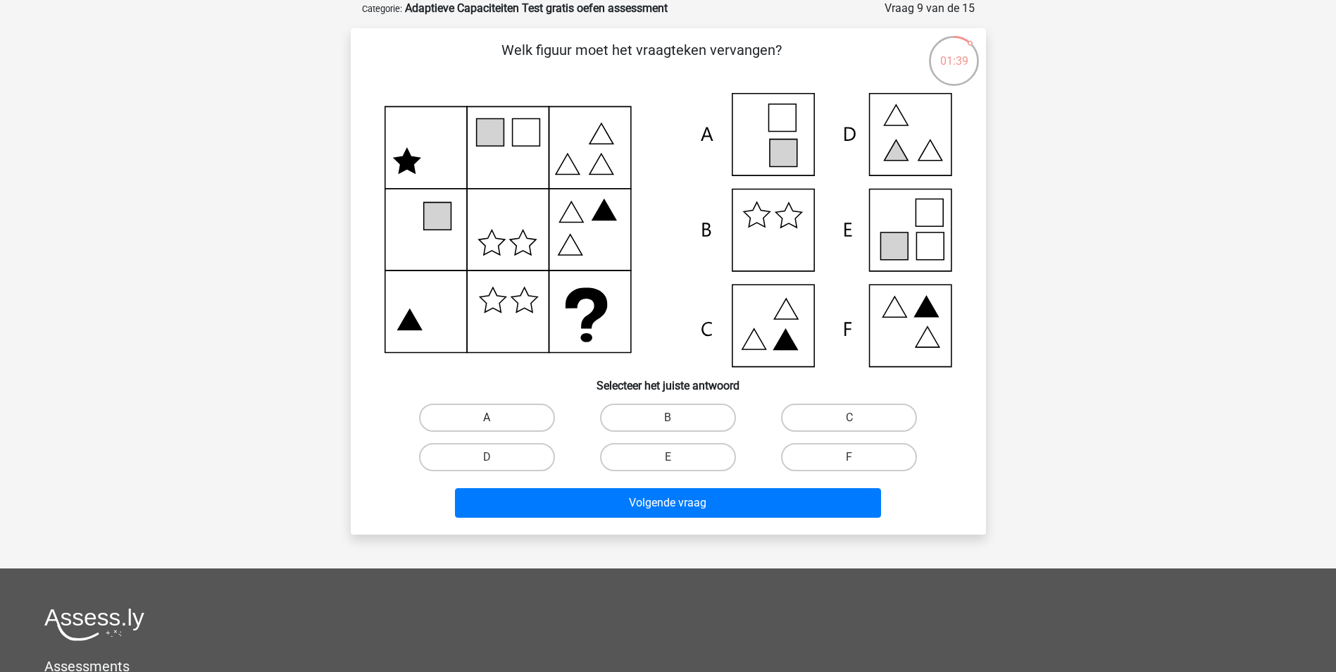
click at [526, 411] on label "A" at bounding box center [487, 418] width 136 height 28
click at [496, 418] on input "A" at bounding box center [491, 422] width 9 height 9
radio input "true"
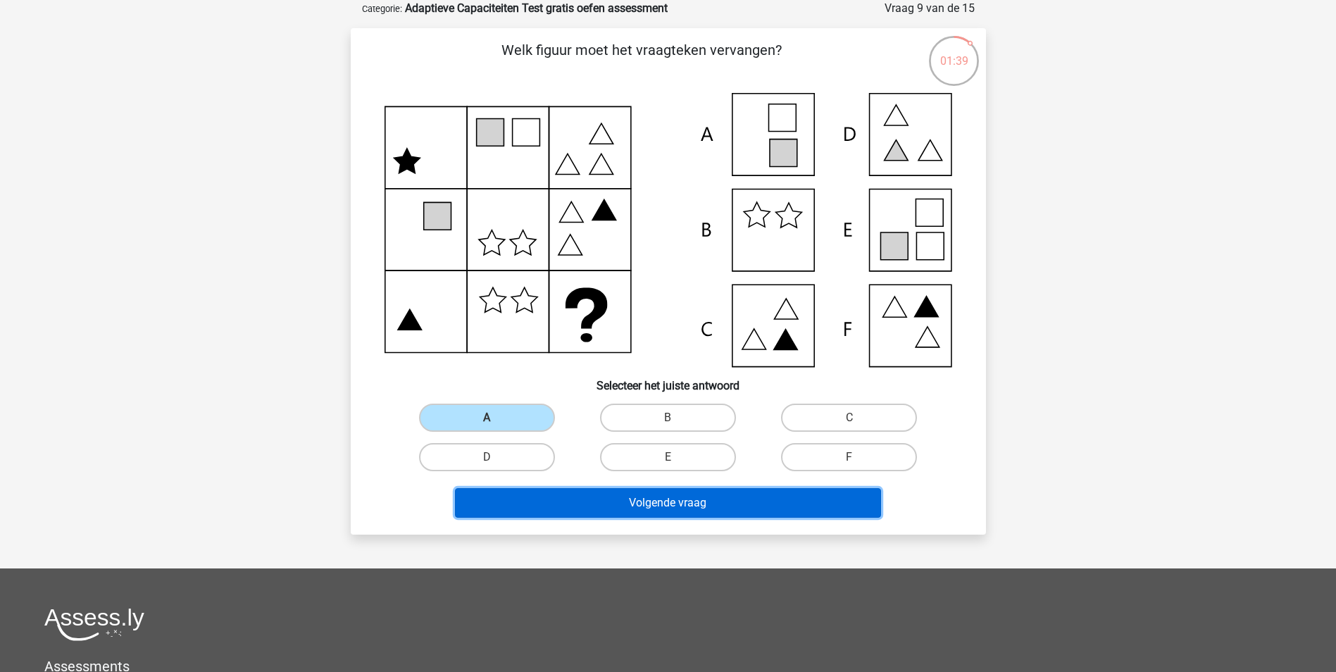
drag, startPoint x: 601, startPoint y: 517, endPoint x: 604, endPoint y: 508, distance: 9.8
click at [601, 516] on button "Volgende vraag" at bounding box center [668, 503] width 426 height 30
click at [606, 501] on button "Volgende vraag" at bounding box center [668, 503] width 426 height 30
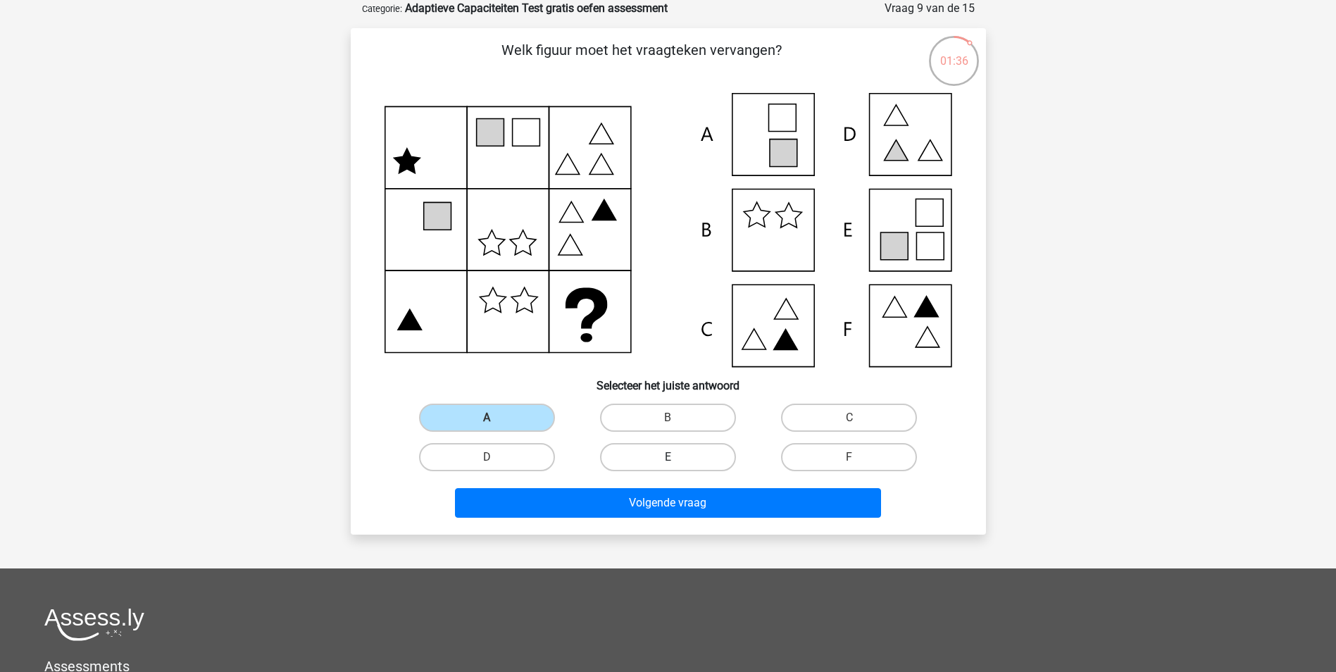
click at [665, 454] on label "E" at bounding box center [668, 457] width 136 height 28
click at [668, 457] on input "E" at bounding box center [672, 461] width 9 height 9
radio input "true"
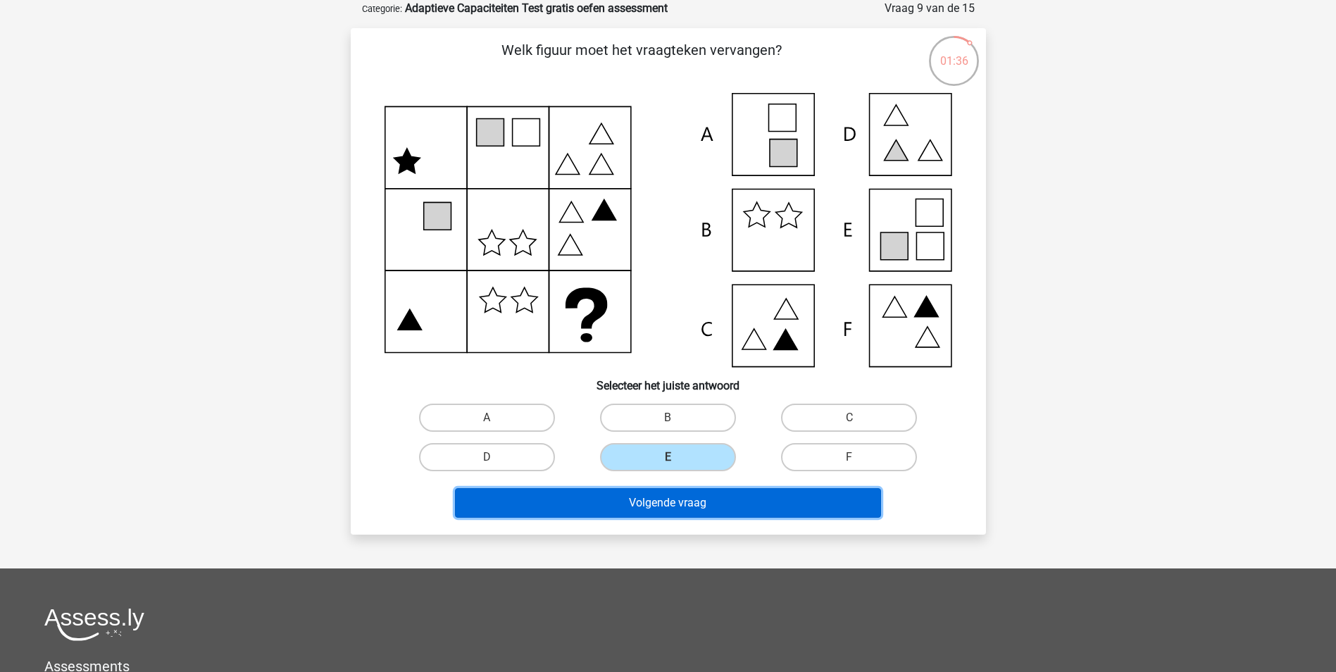
click at [658, 499] on button "Volgende vraag" at bounding box center [668, 503] width 426 height 30
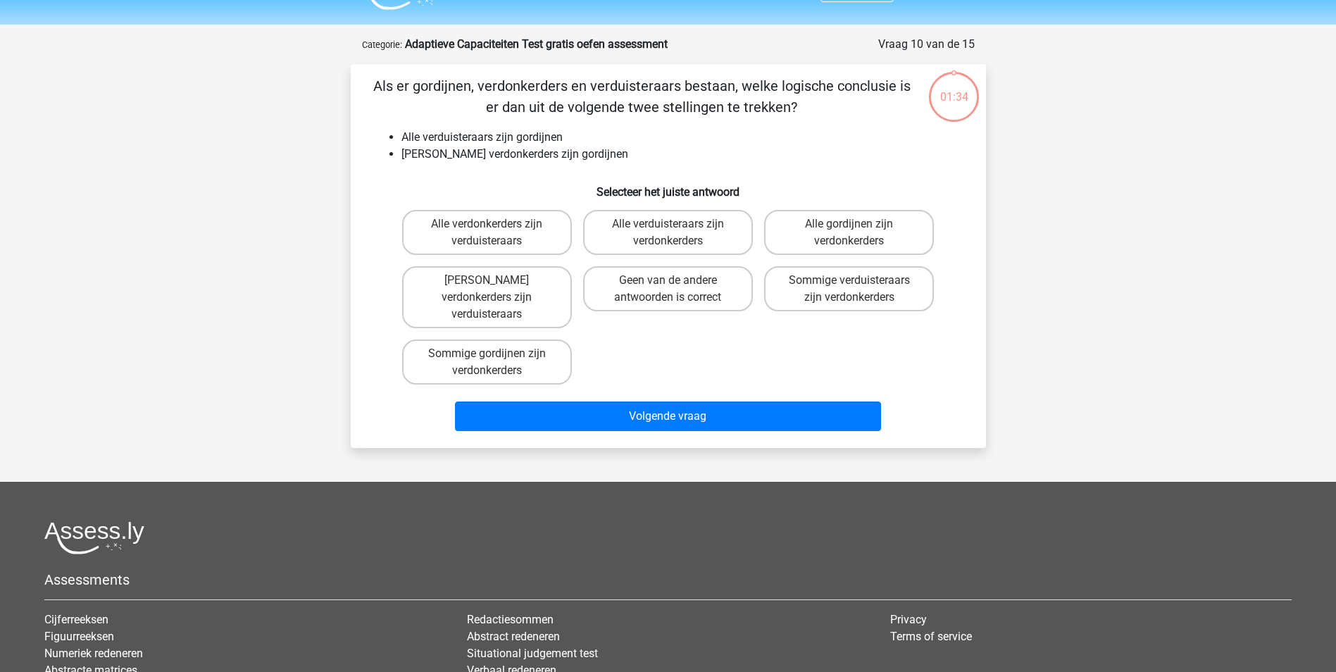
scroll to position [0, 0]
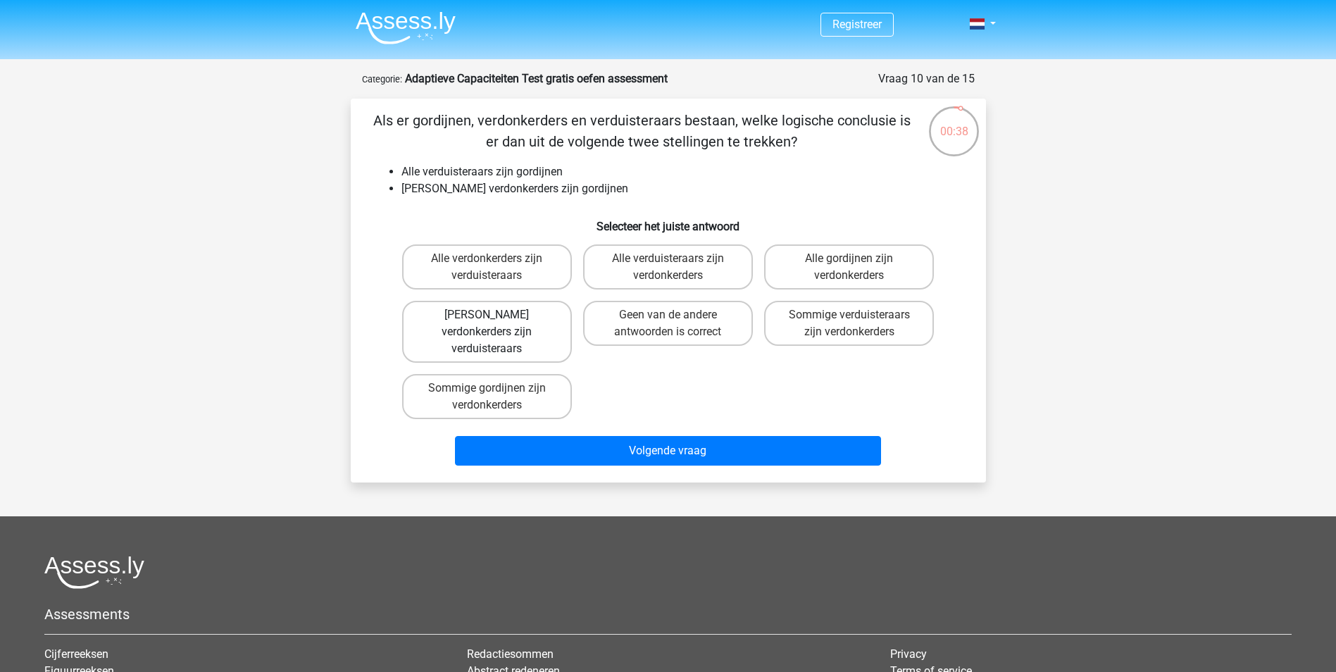
click at [494, 328] on label "Geen verdonkerders zijn verduisteraars" at bounding box center [487, 332] width 170 height 62
click at [494, 324] on input "Geen verdonkerders zijn verduisteraars" at bounding box center [491, 319] width 9 height 9
radio input "true"
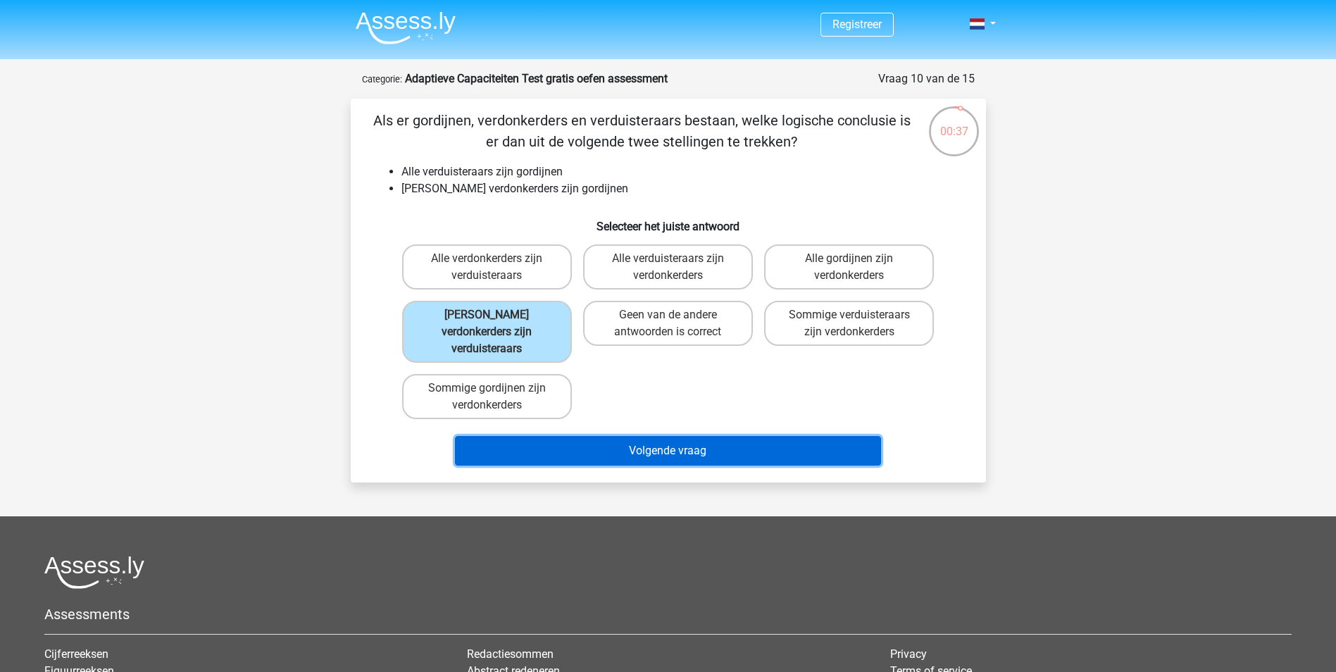
click at [585, 439] on button "Volgende vraag" at bounding box center [668, 451] width 426 height 30
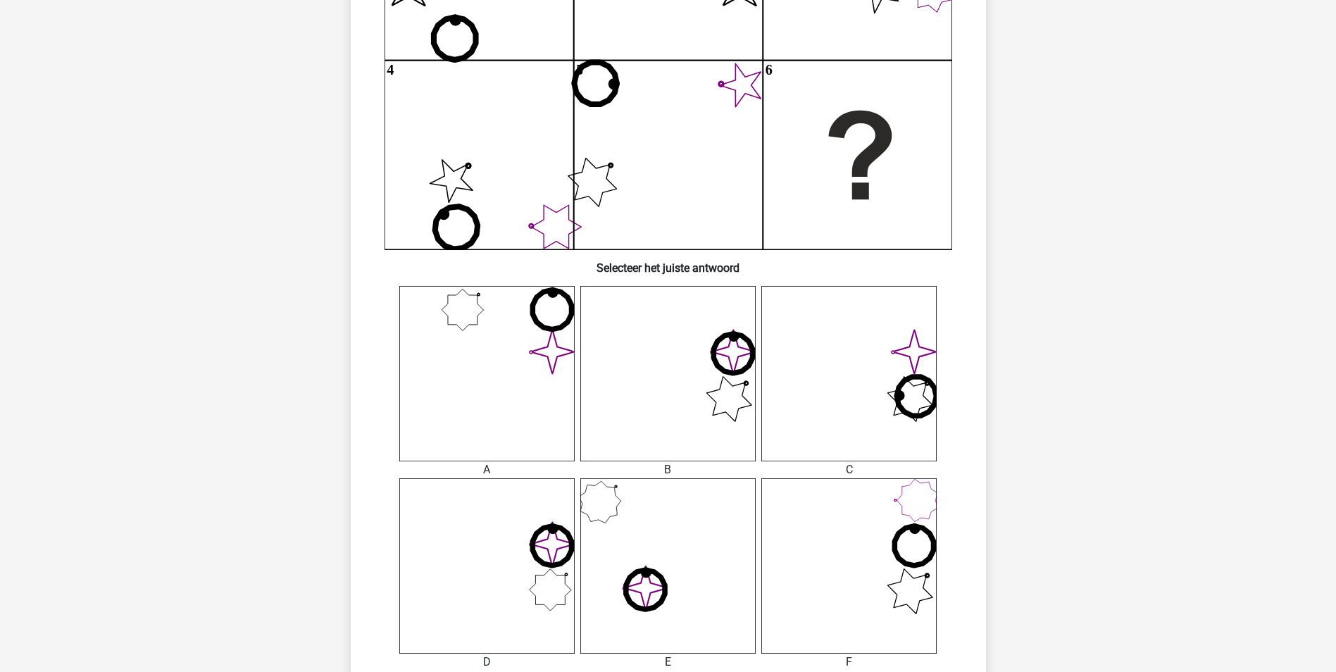
scroll to position [634, 0]
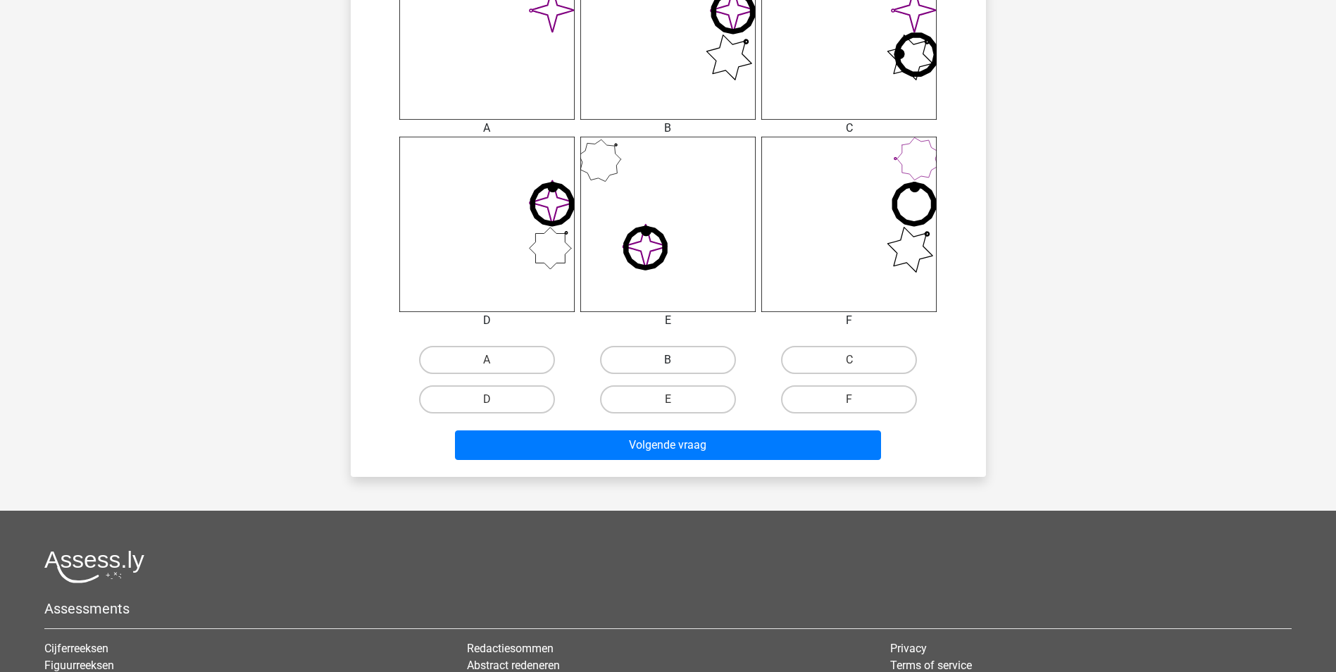
click at [684, 363] on label "B" at bounding box center [668, 360] width 136 height 28
click at [677, 363] on input "B" at bounding box center [672, 364] width 9 height 9
radio input "true"
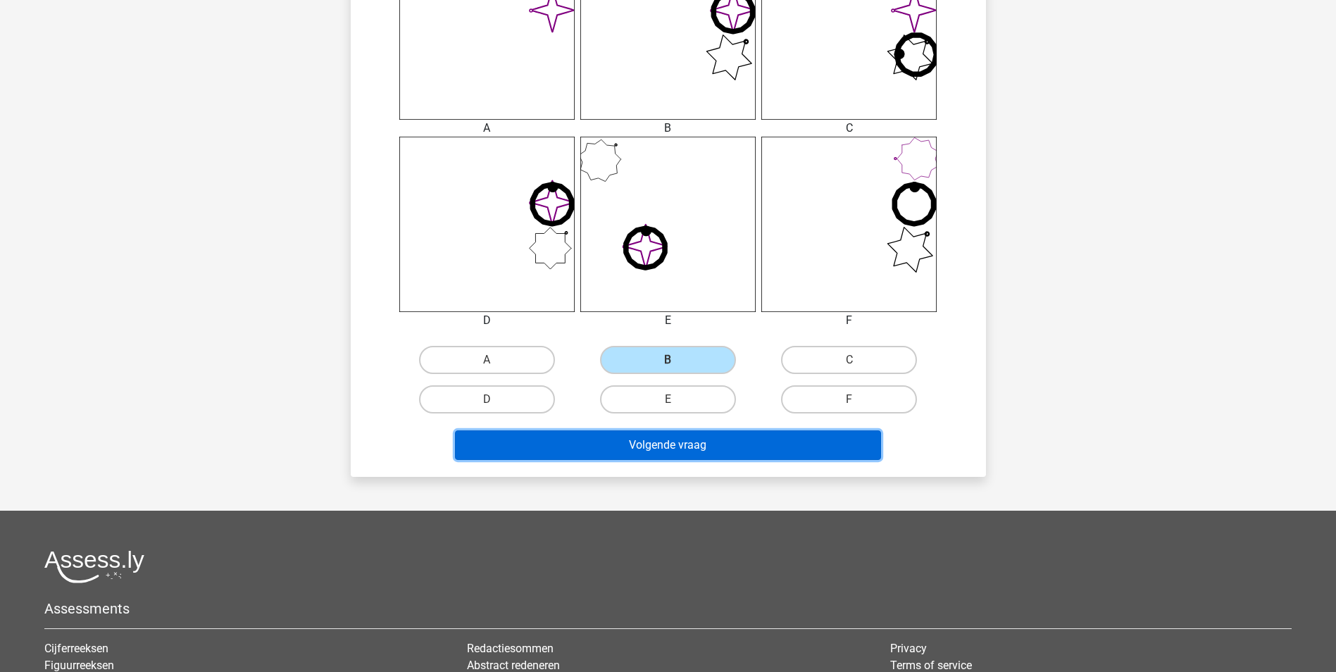
click at [696, 442] on button "Volgende vraag" at bounding box center [668, 445] width 426 height 30
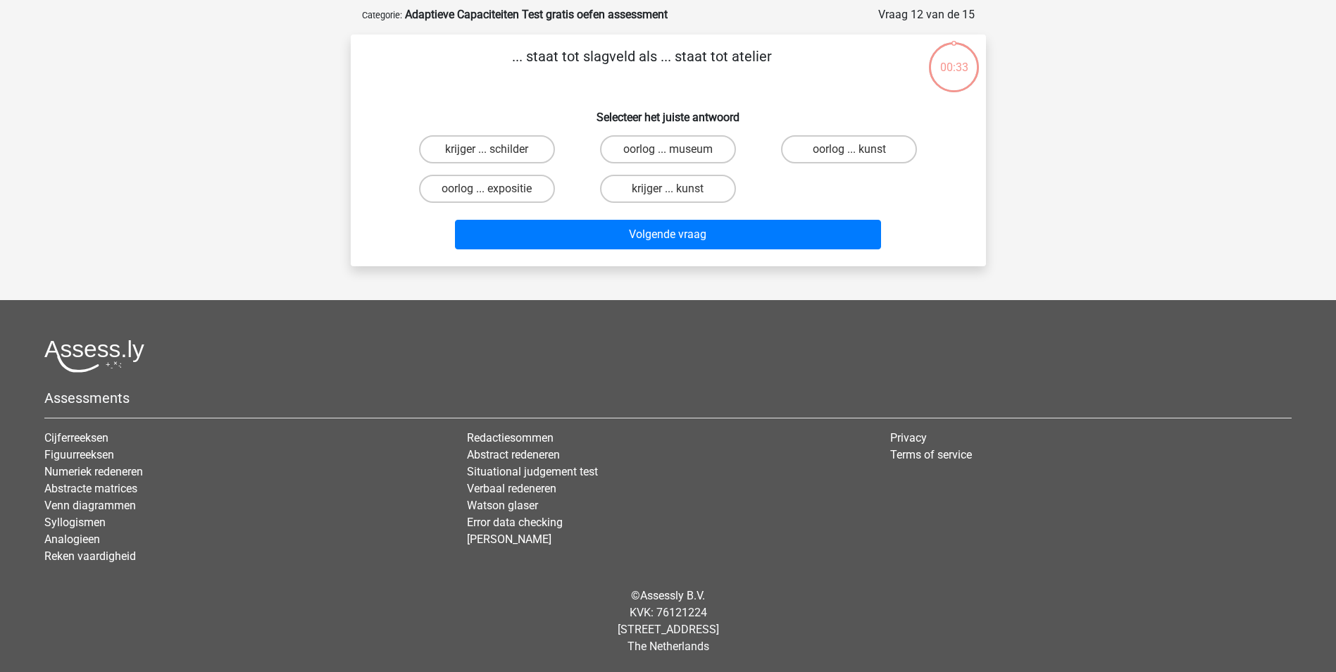
scroll to position [0, 0]
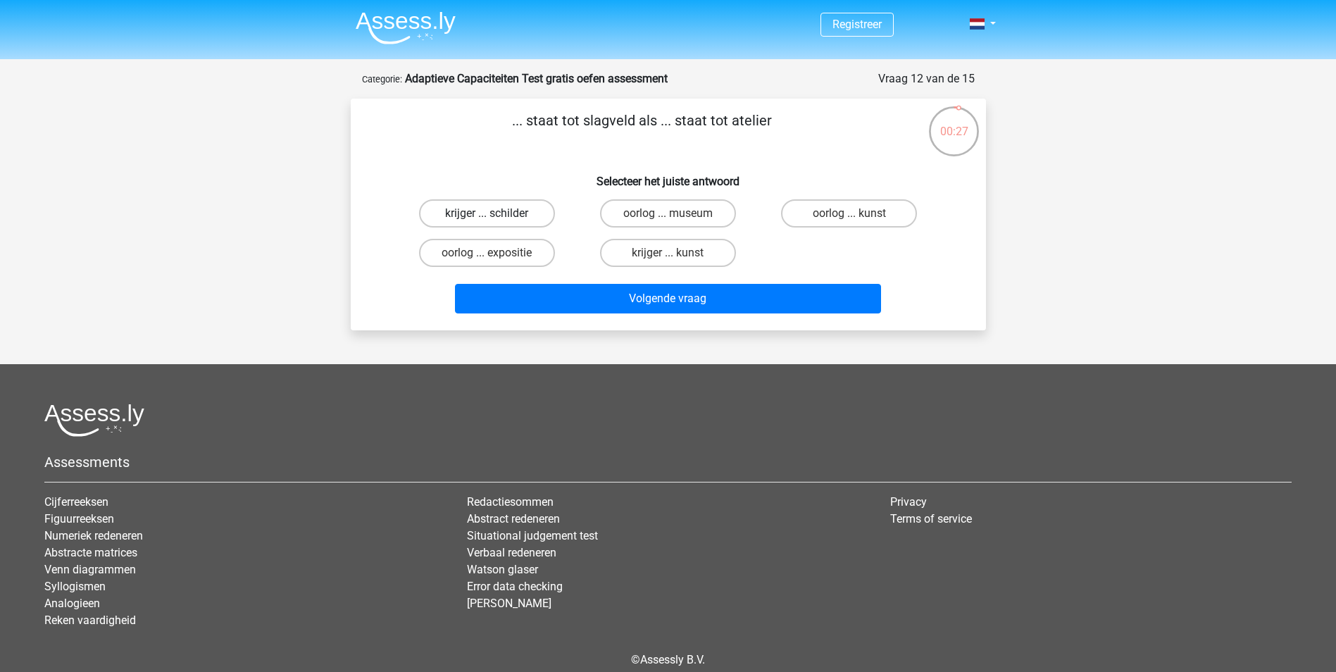
click at [483, 216] on label "krijger ... schilder" at bounding box center [487, 213] width 136 height 28
click at [487, 216] on input "krijger ... schilder" at bounding box center [491, 217] width 9 height 9
radio input "true"
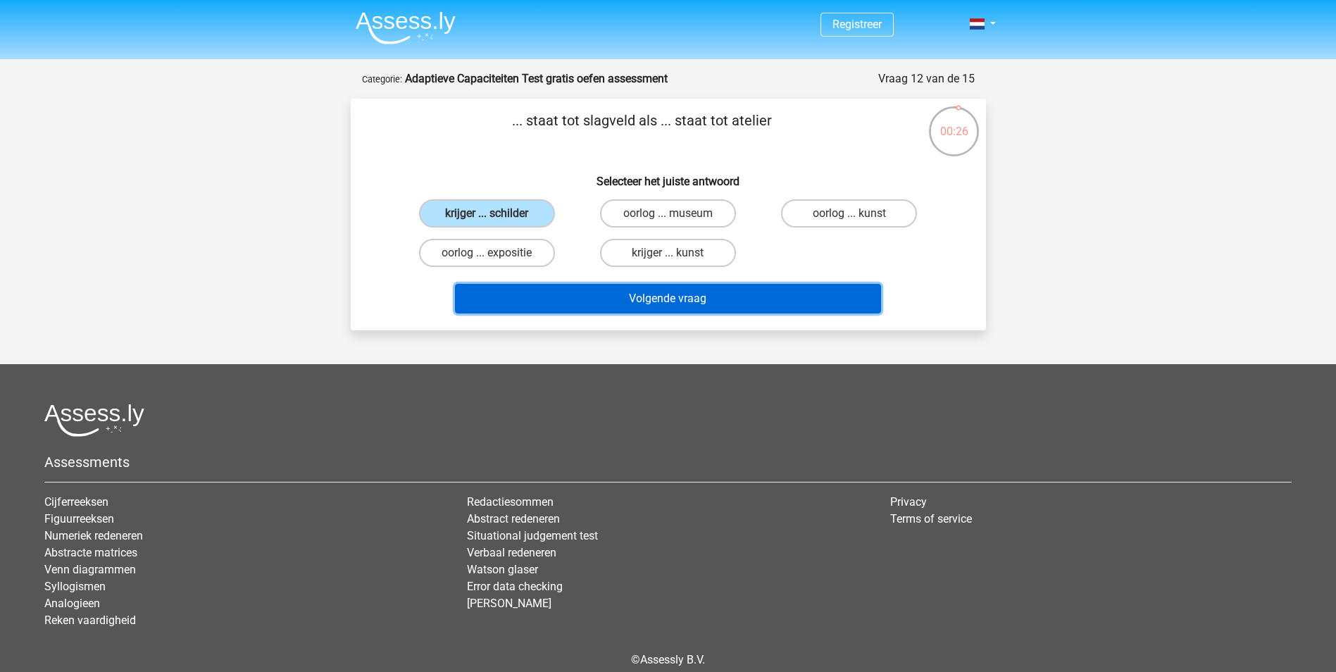
click at [629, 306] on button "Volgende vraag" at bounding box center [668, 299] width 426 height 30
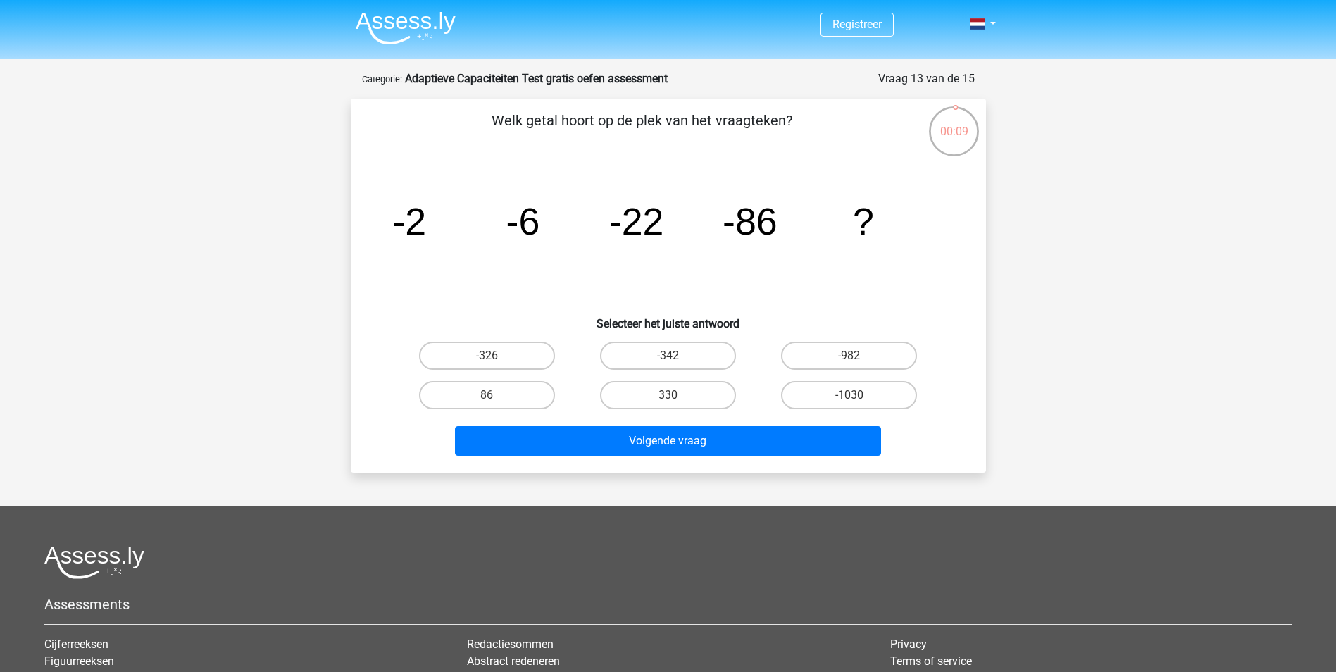
click at [540, 230] on icon "image/svg+xml -2 -6 -22 -86 ?" at bounding box center [669, 234] width 568 height 142
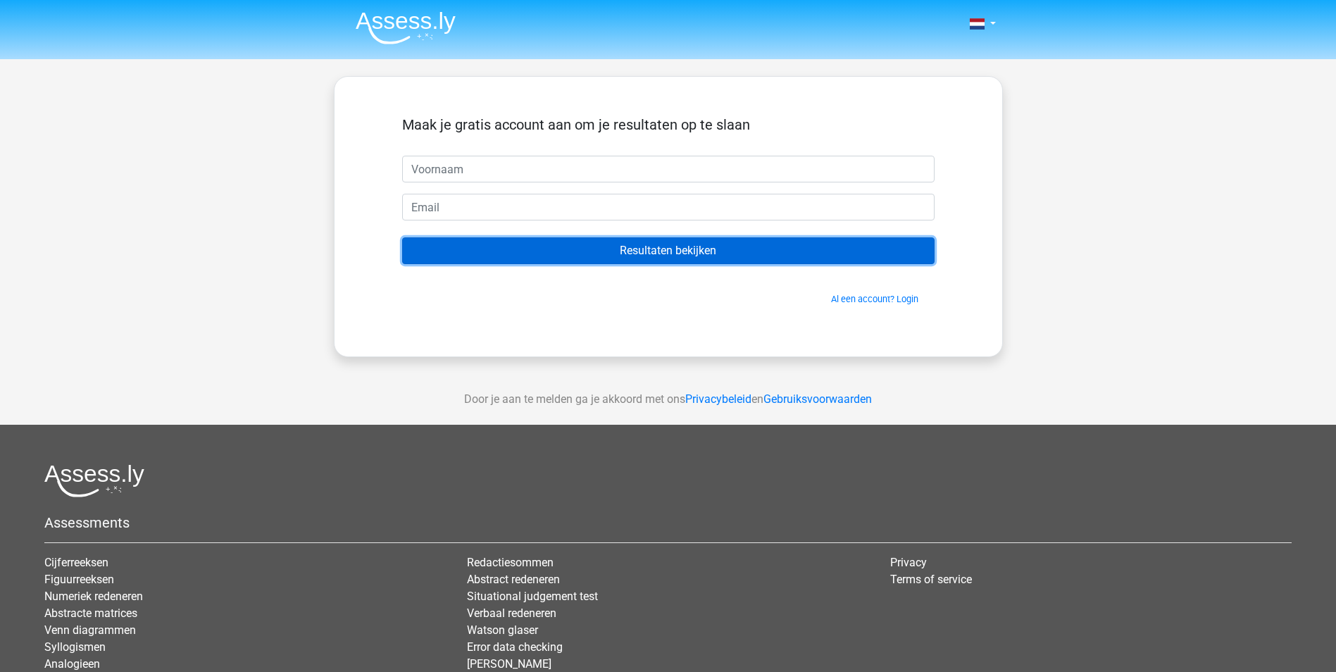
click at [626, 254] on input "Resultaten bekijken" at bounding box center [668, 250] width 533 height 27
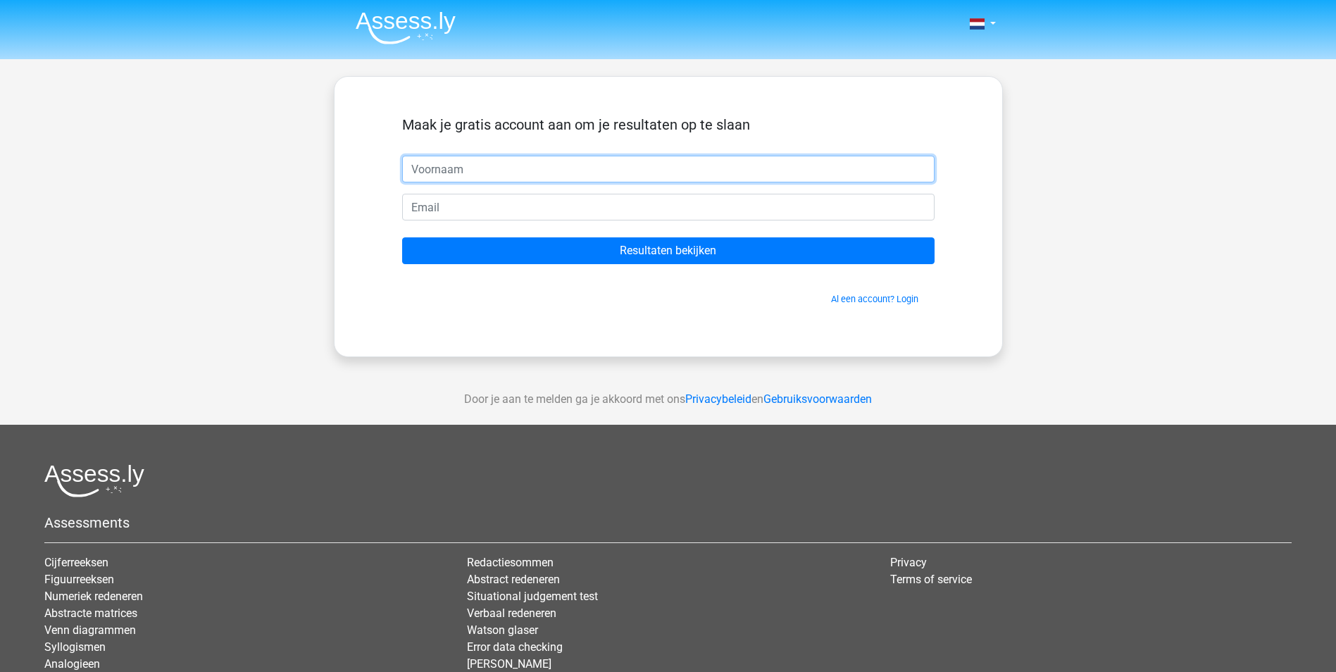
click at [587, 174] on input "text" at bounding box center [668, 169] width 533 height 27
click at [589, 173] on input "Maartemn" at bounding box center [668, 169] width 533 height 27
type input "Maarten"
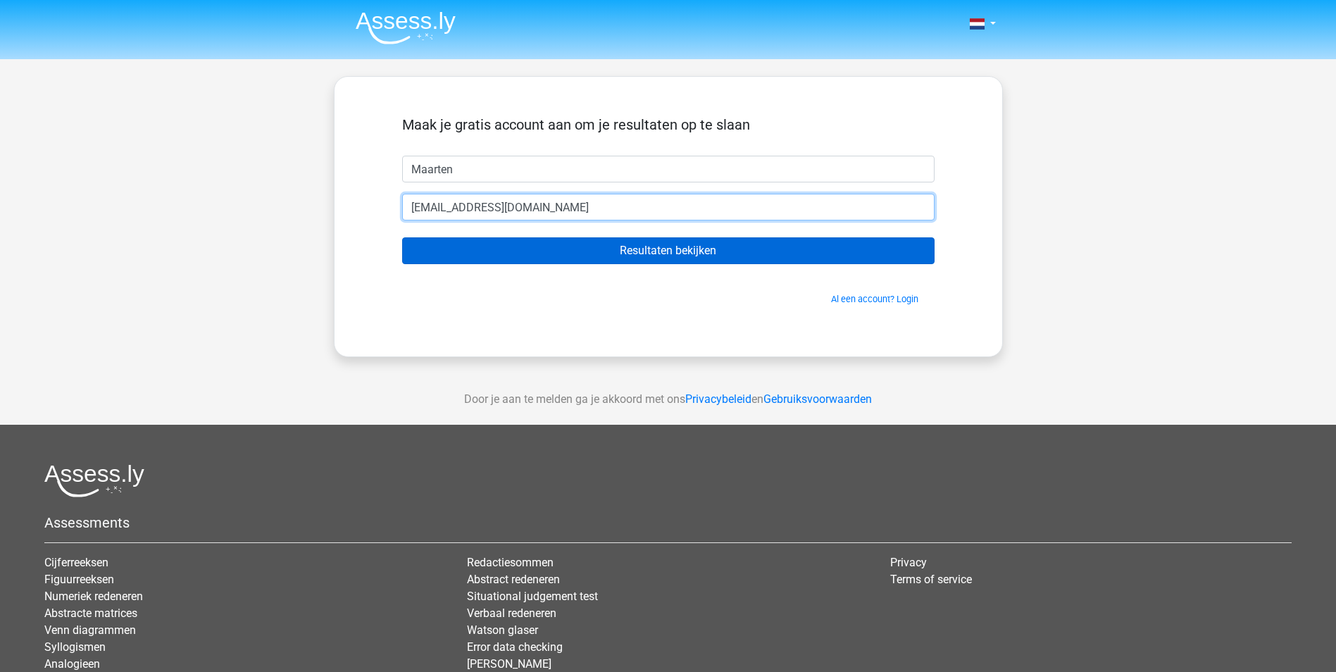
type input "[EMAIL_ADDRESS][DOMAIN_NAME]"
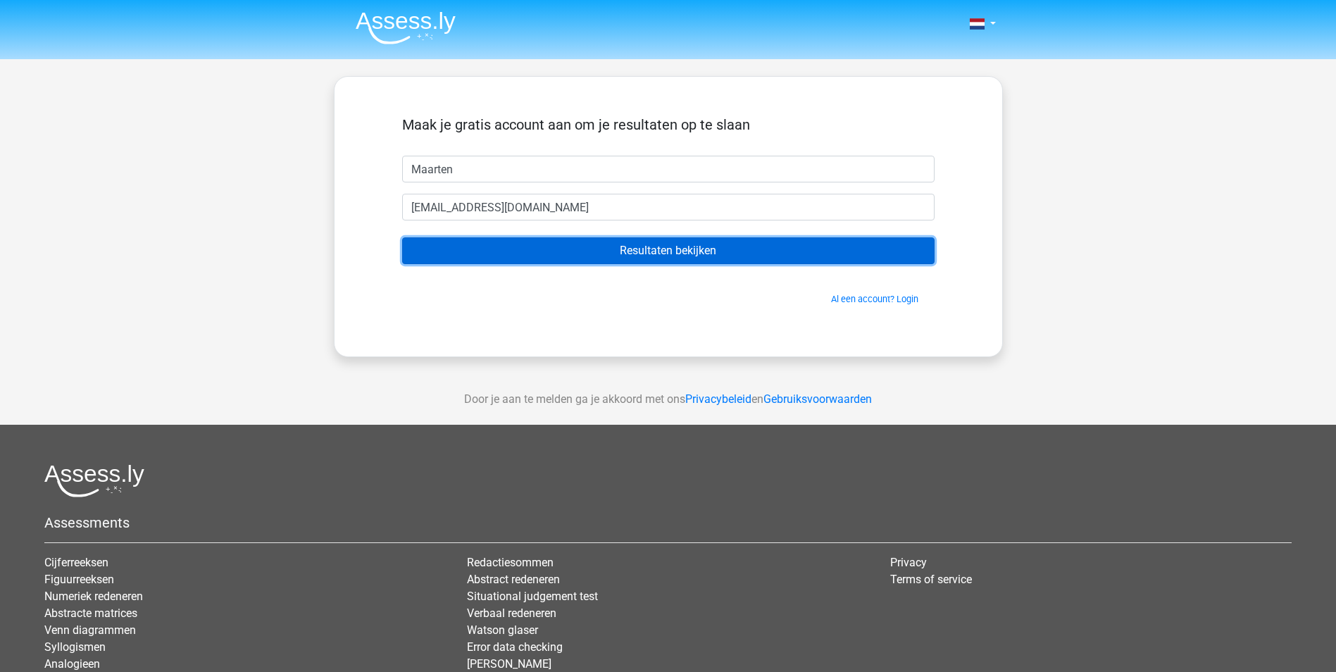
drag, startPoint x: 563, startPoint y: 251, endPoint x: 702, endPoint y: 142, distance: 176.6
click at [564, 251] on input "Resultaten bekijken" at bounding box center [668, 250] width 533 height 27
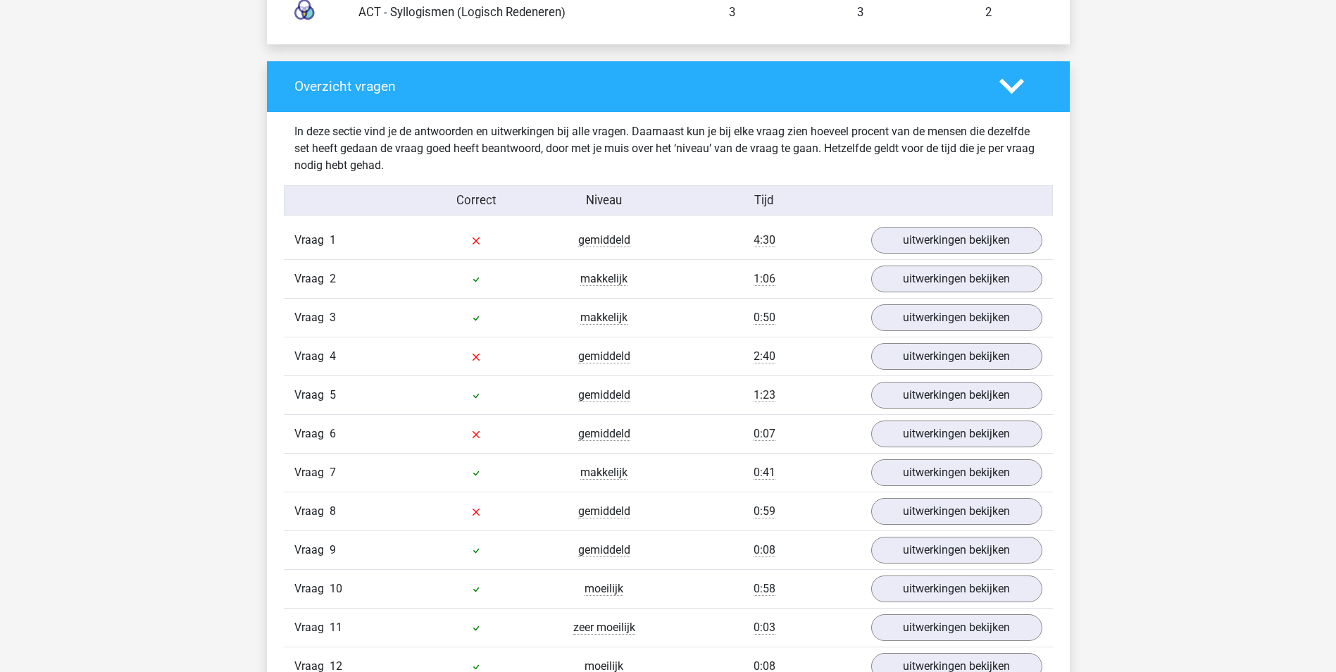
scroll to position [1479, 0]
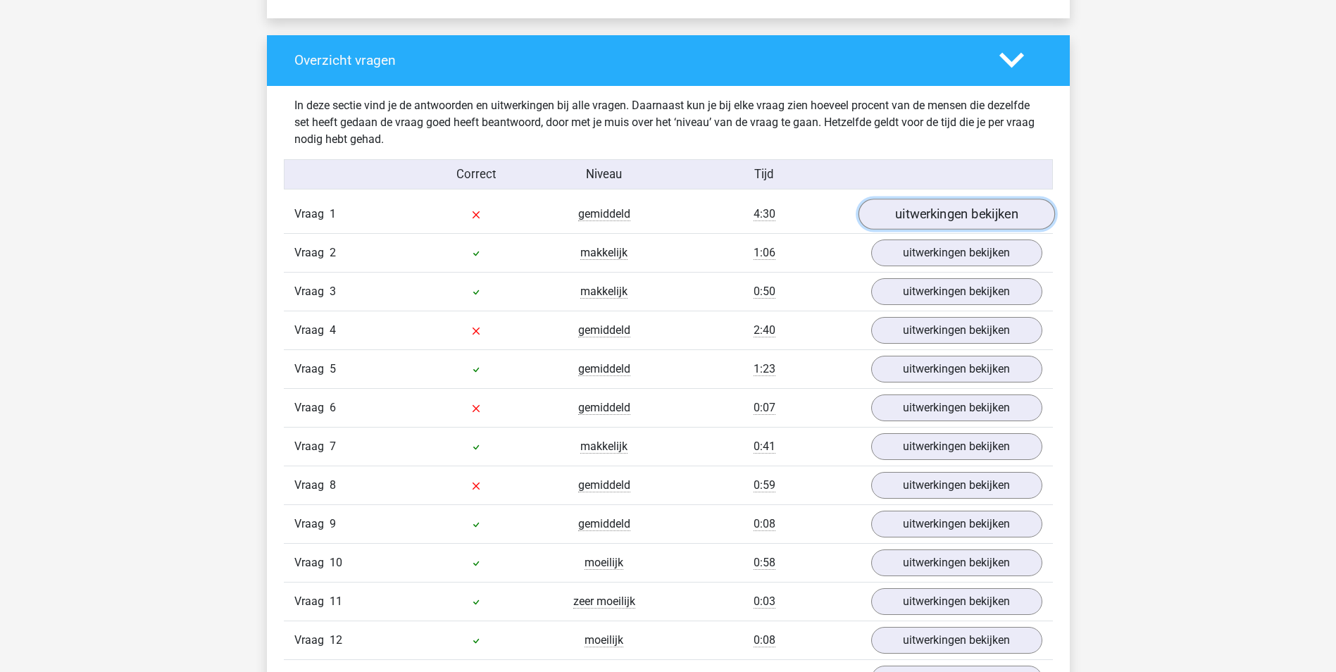
click at [918, 220] on link "uitwerkingen bekijken" at bounding box center [956, 214] width 197 height 31
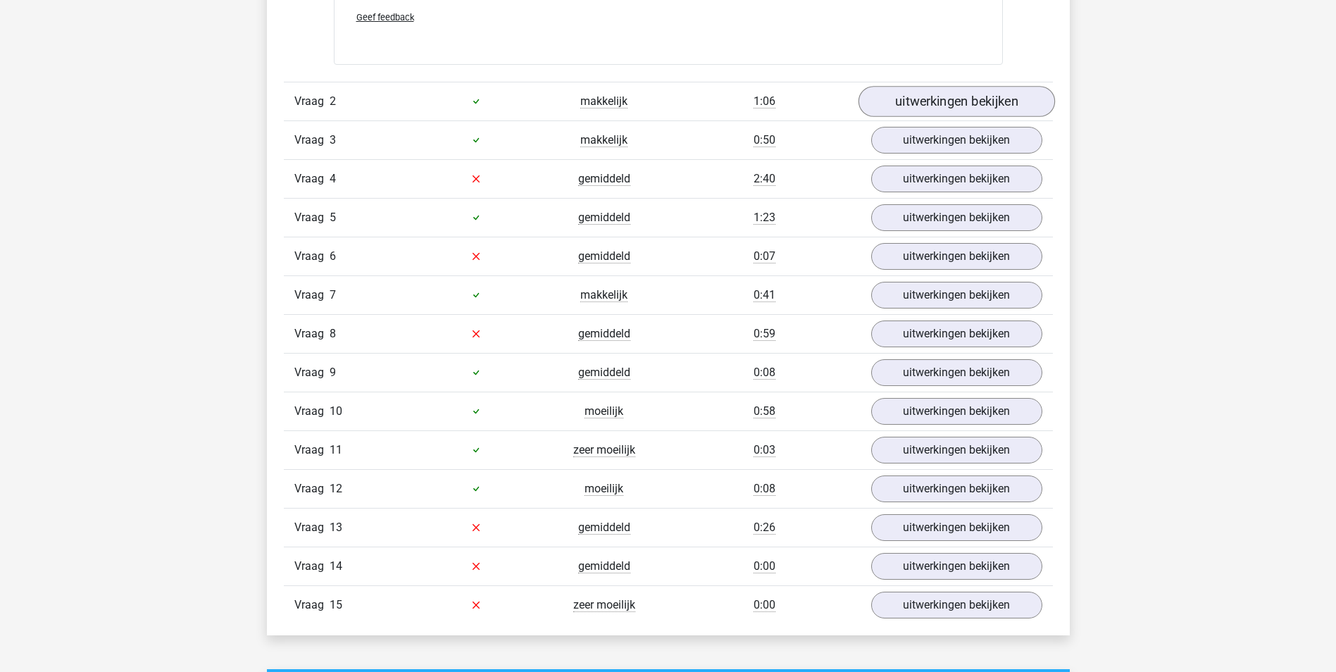
scroll to position [2958, 0]
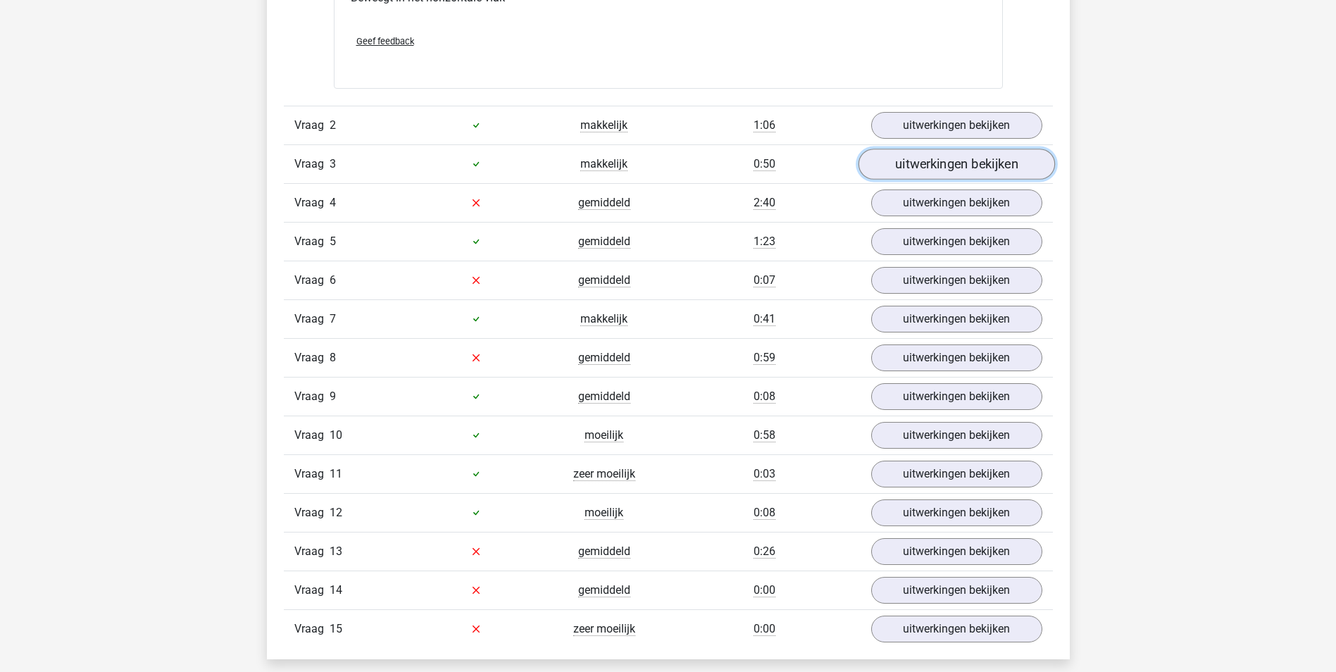
click at [919, 163] on link "uitwerkingen bekijken" at bounding box center [956, 164] width 197 height 31
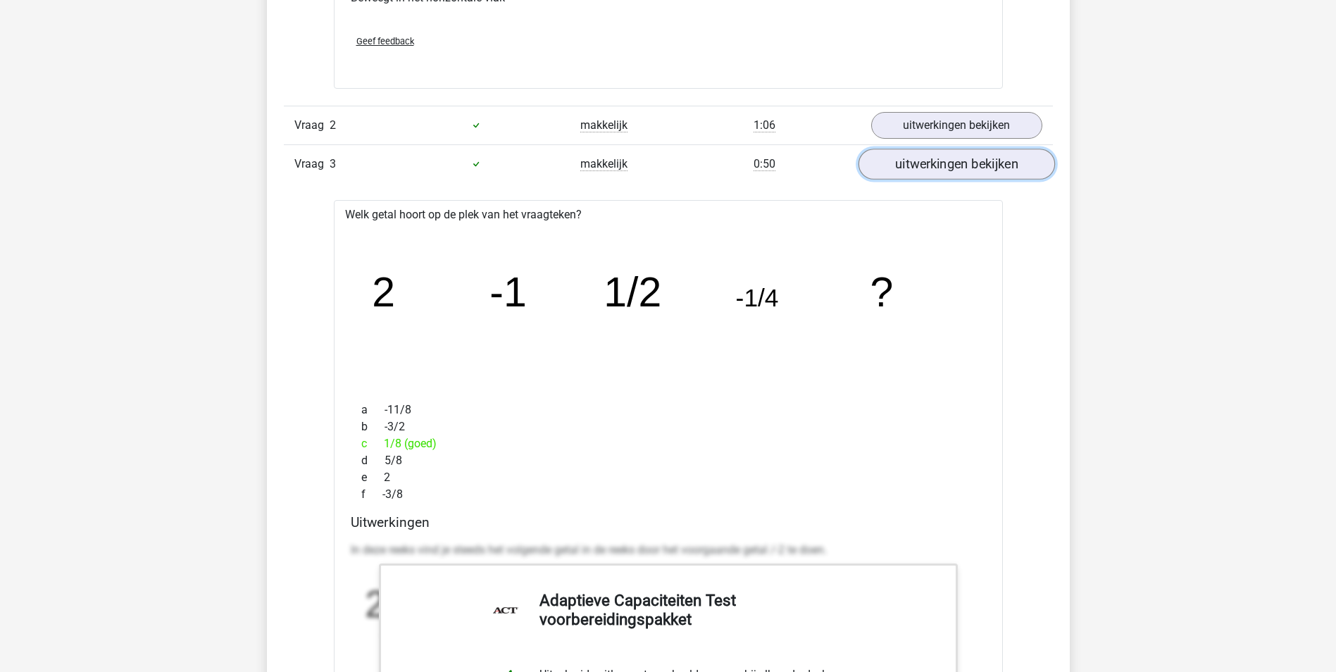
click at [884, 168] on link "uitwerkingen bekijken" at bounding box center [956, 164] width 197 height 31
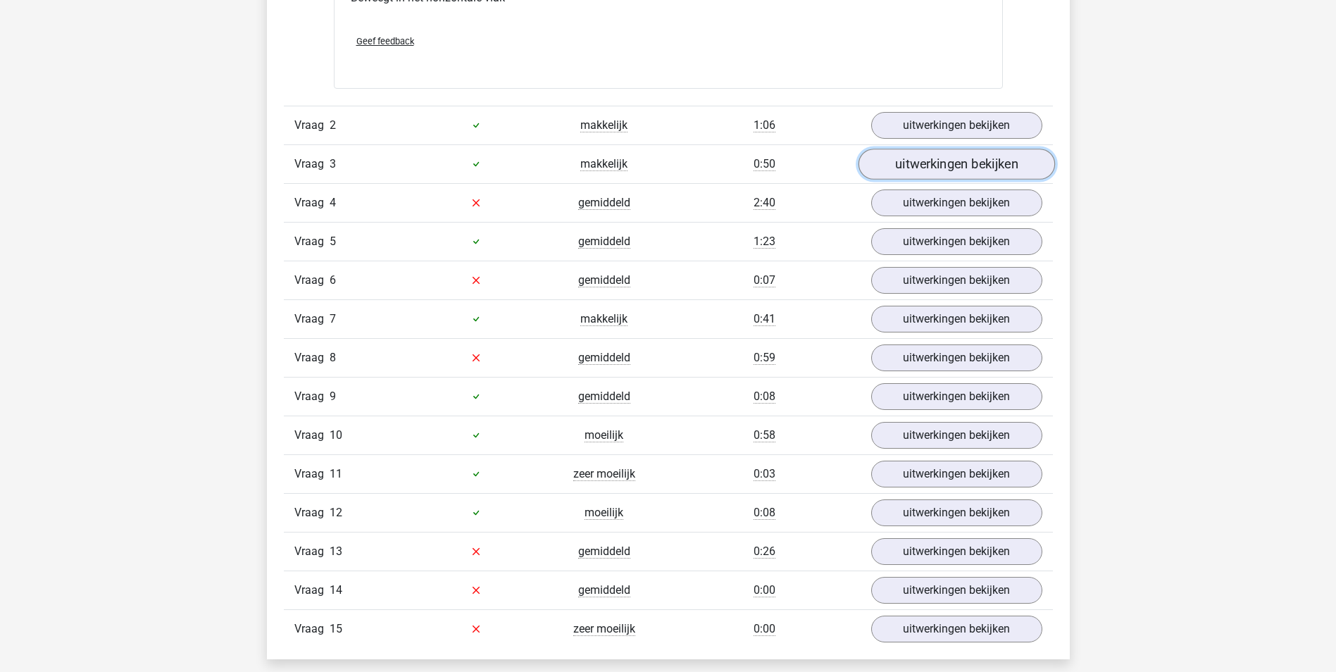
click at [896, 161] on link "uitwerkingen bekijken" at bounding box center [956, 164] width 197 height 31
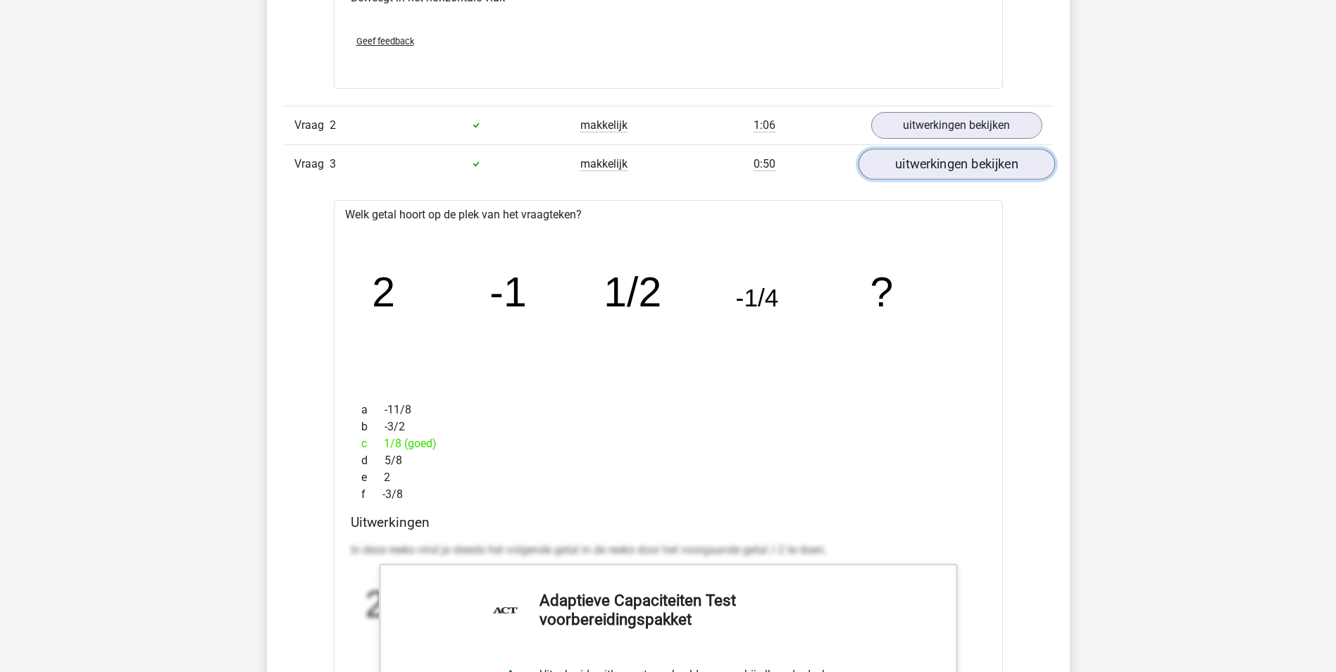
click at [896, 161] on link "uitwerkingen bekijken" at bounding box center [956, 164] width 197 height 31
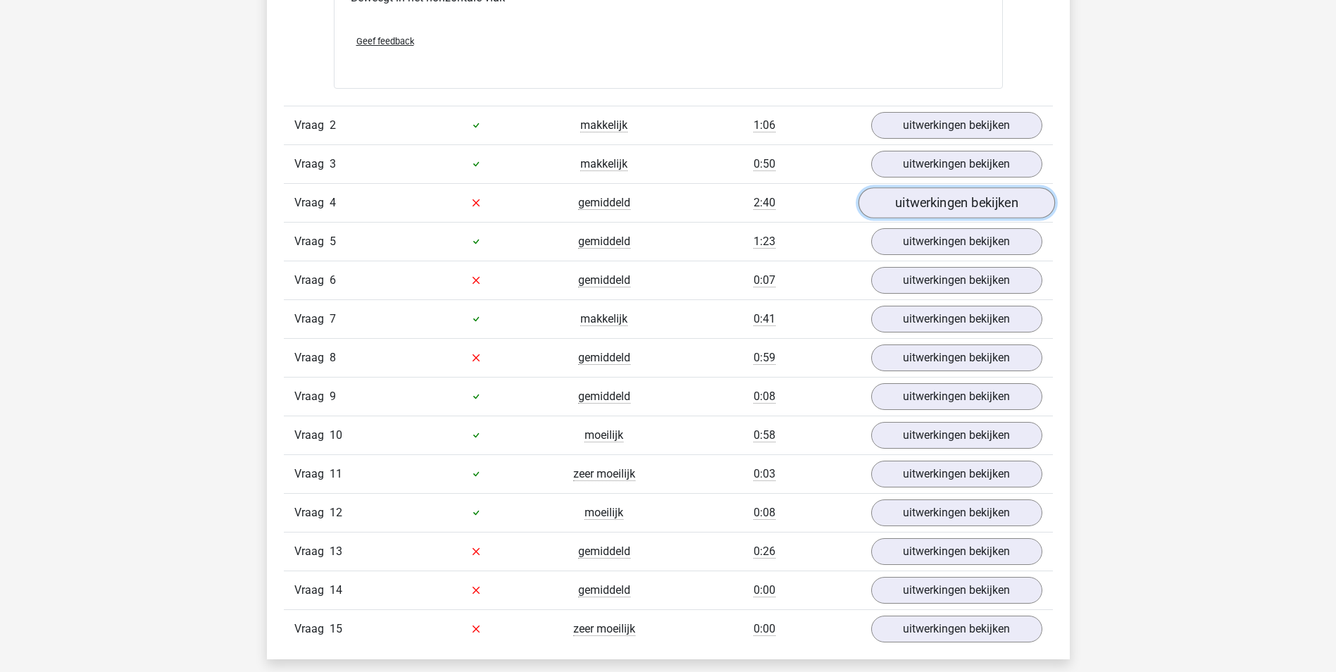
click at [904, 203] on link "uitwerkingen bekijken" at bounding box center [956, 202] width 197 height 31
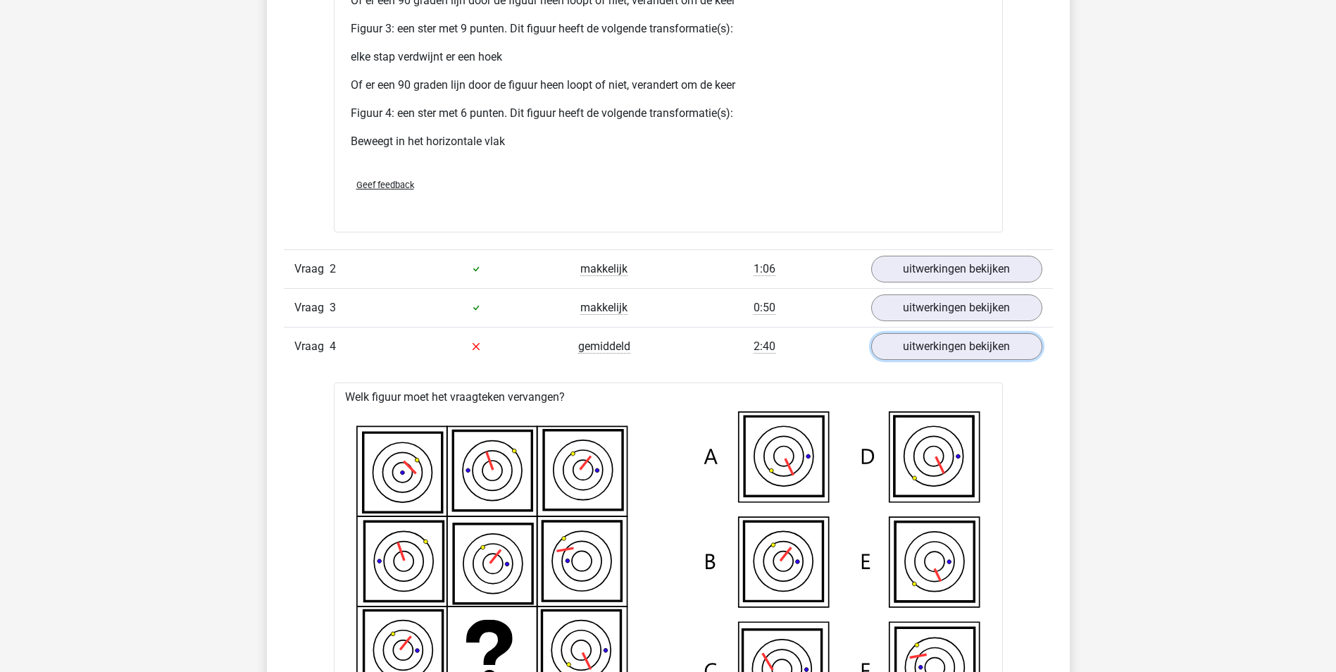
scroll to position [2818, 0]
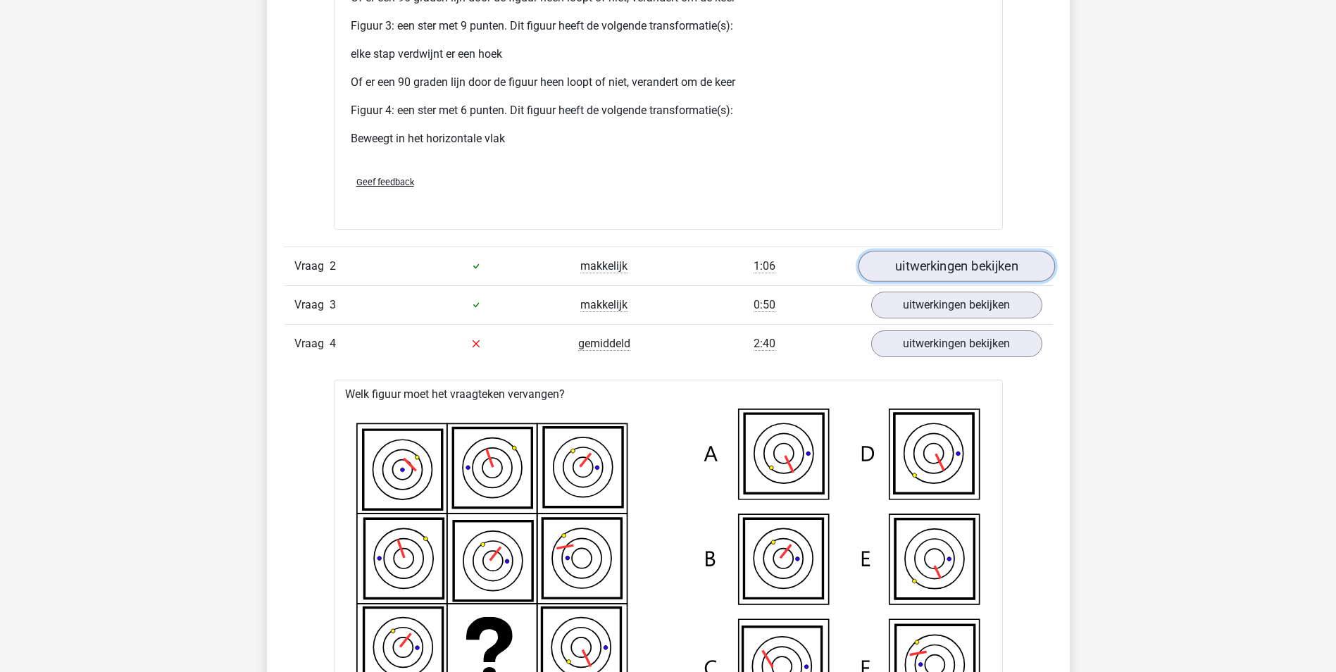
click at [904, 270] on link "uitwerkingen bekijken" at bounding box center [956, 266] width 197 height 31
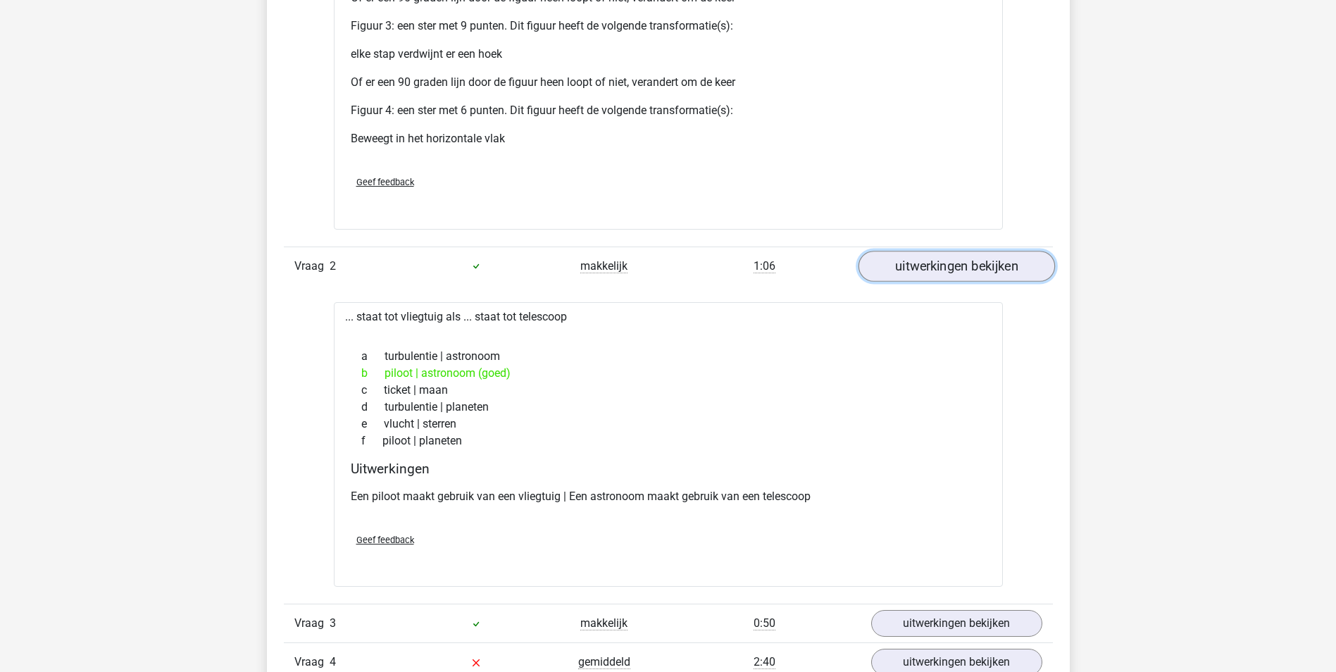
click at [904, 270] on link "uitwerkingen bekijken" at bounding box center [956, 266] width 197 height 31
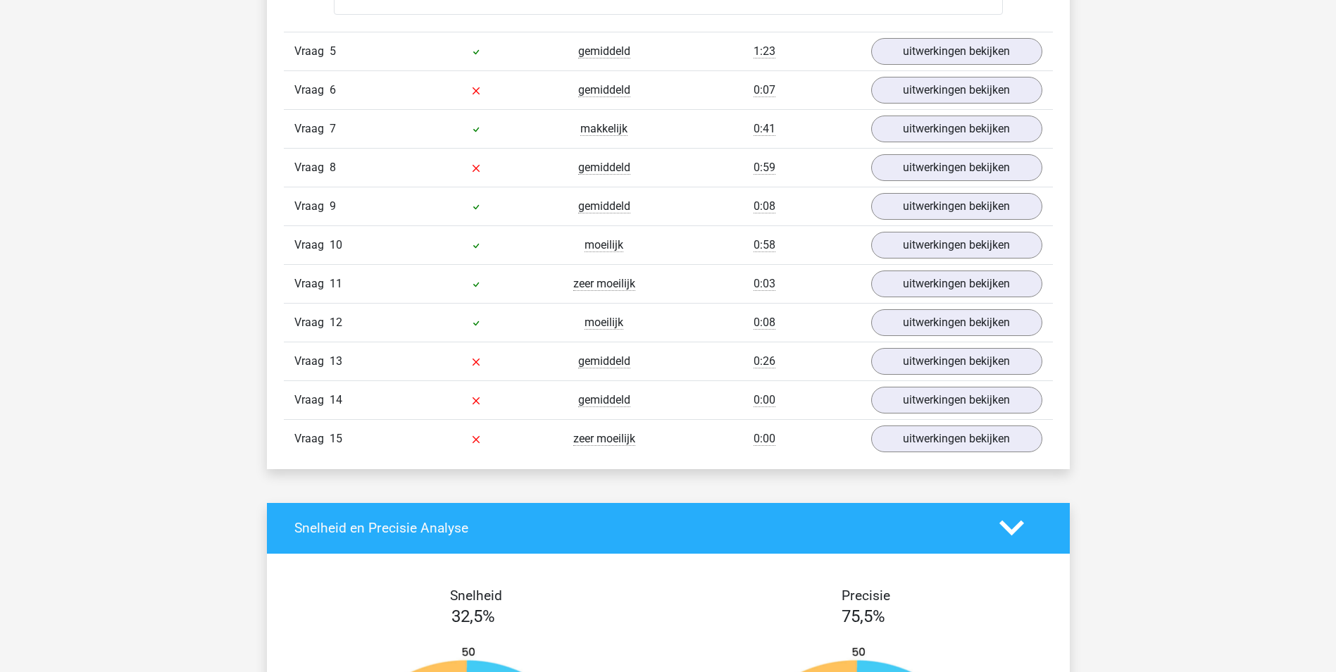
scroll to position [3733, 0]
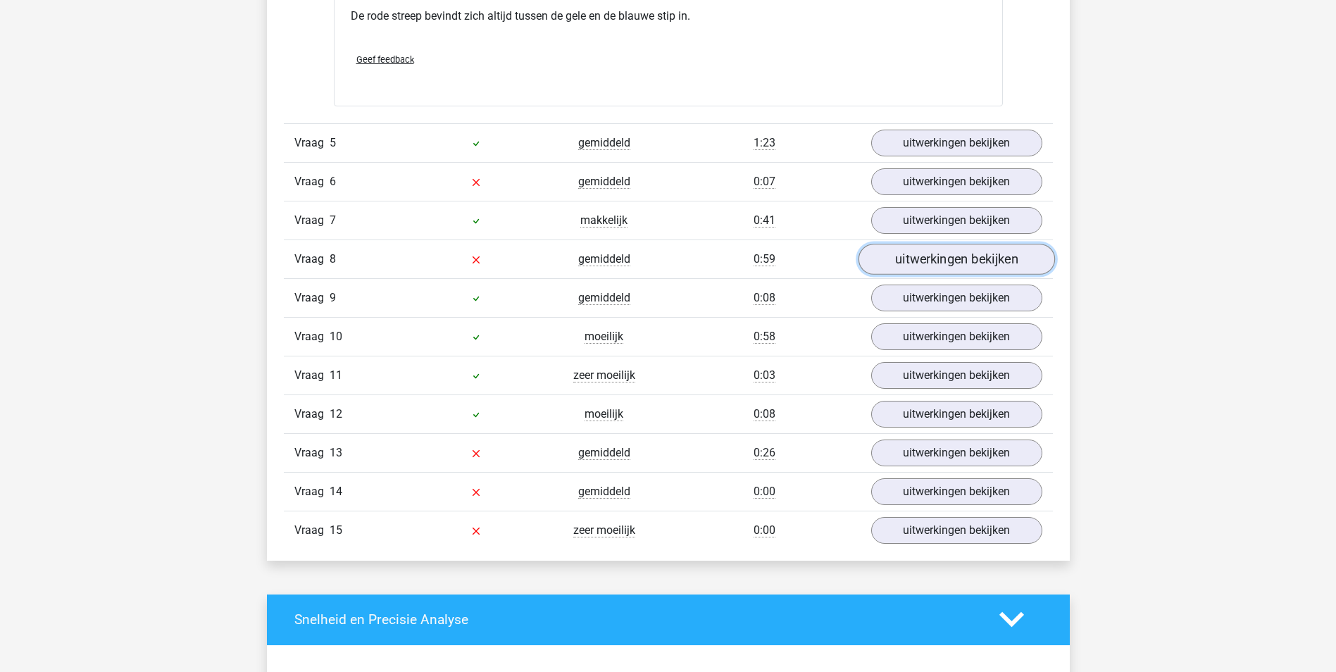
click at [942, 262] on link "uitwerkingen bekijken" at bounding box center [956, 259] width 197 height 31
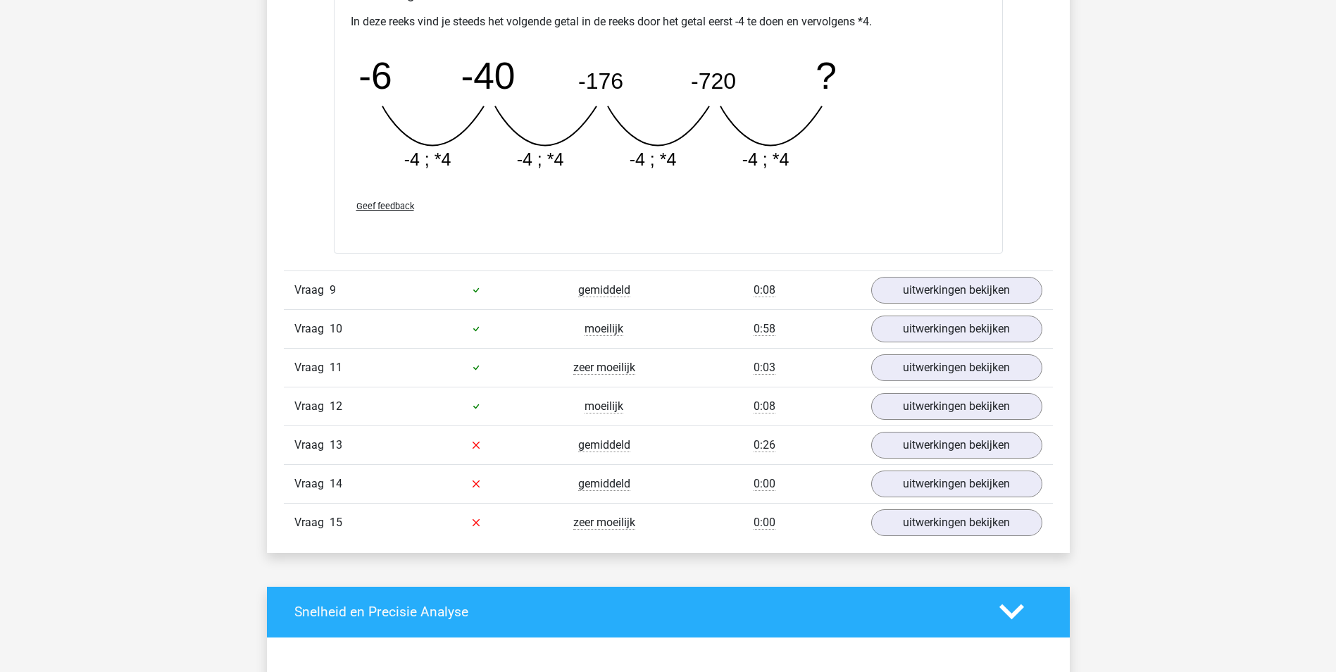
scroll to position [4367, 0]
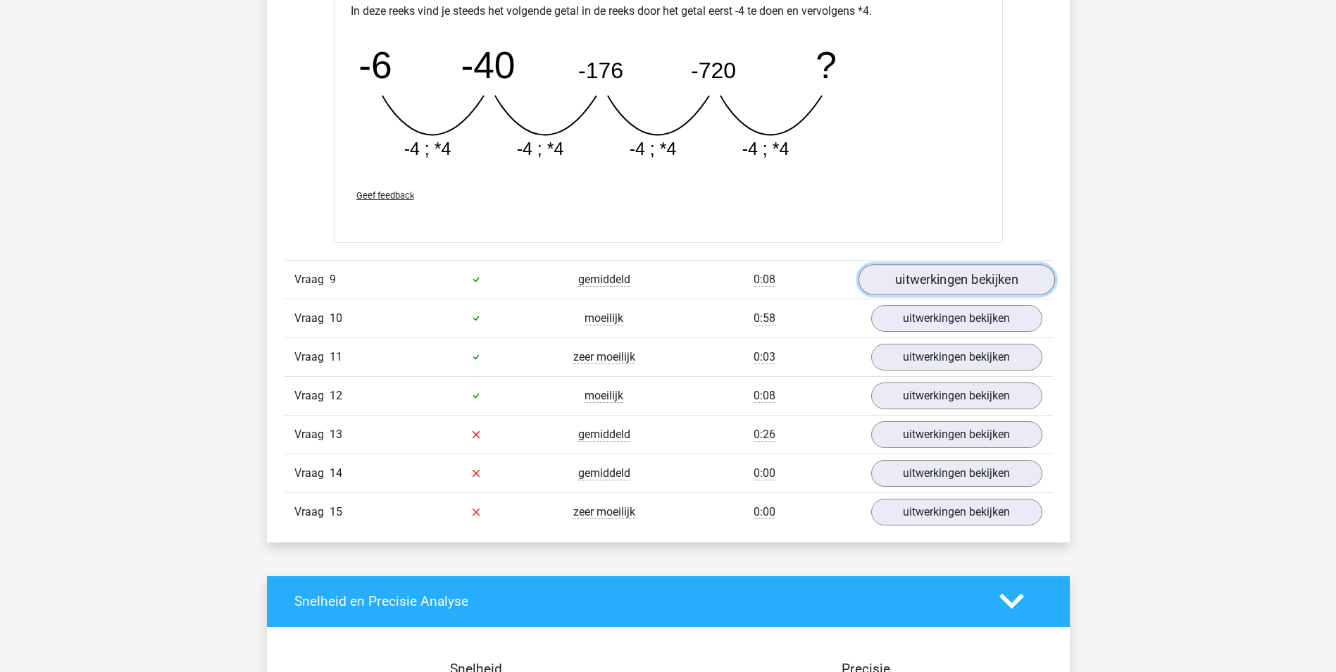
click at [923, 286] on link "uitwerkingen bekijken" at bounding box center [956, 279] width 197 height 31
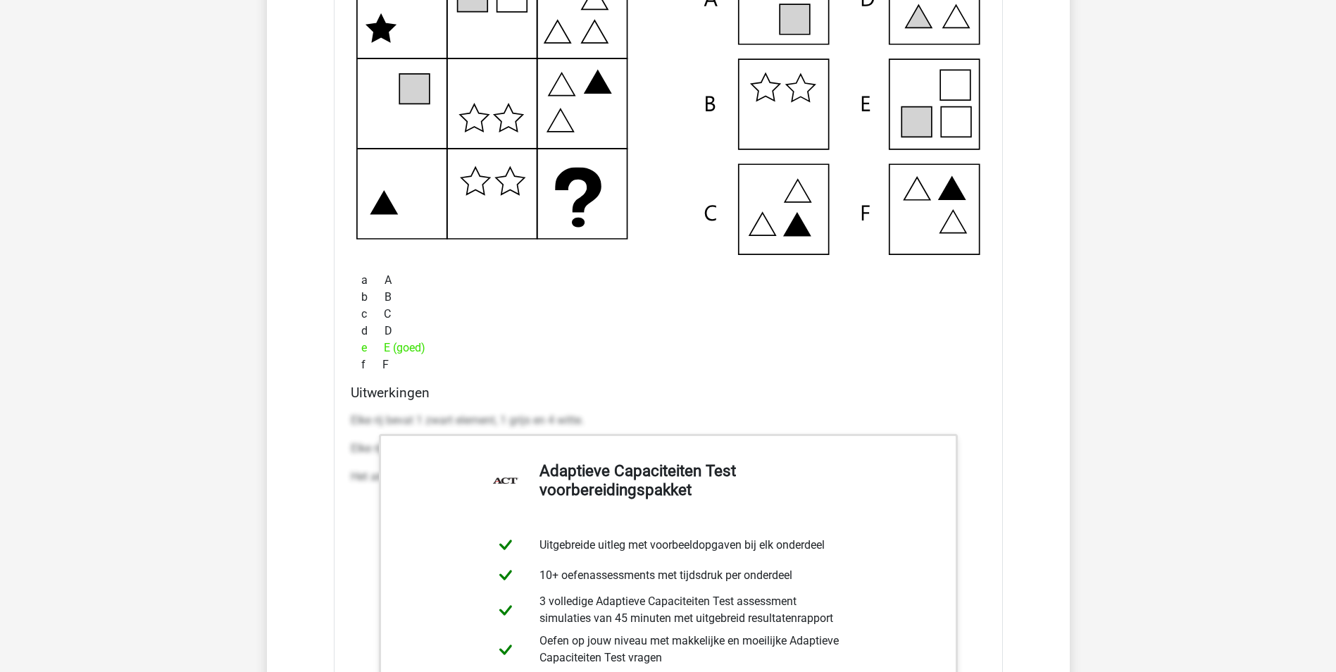
scroll to position [4790, 0]
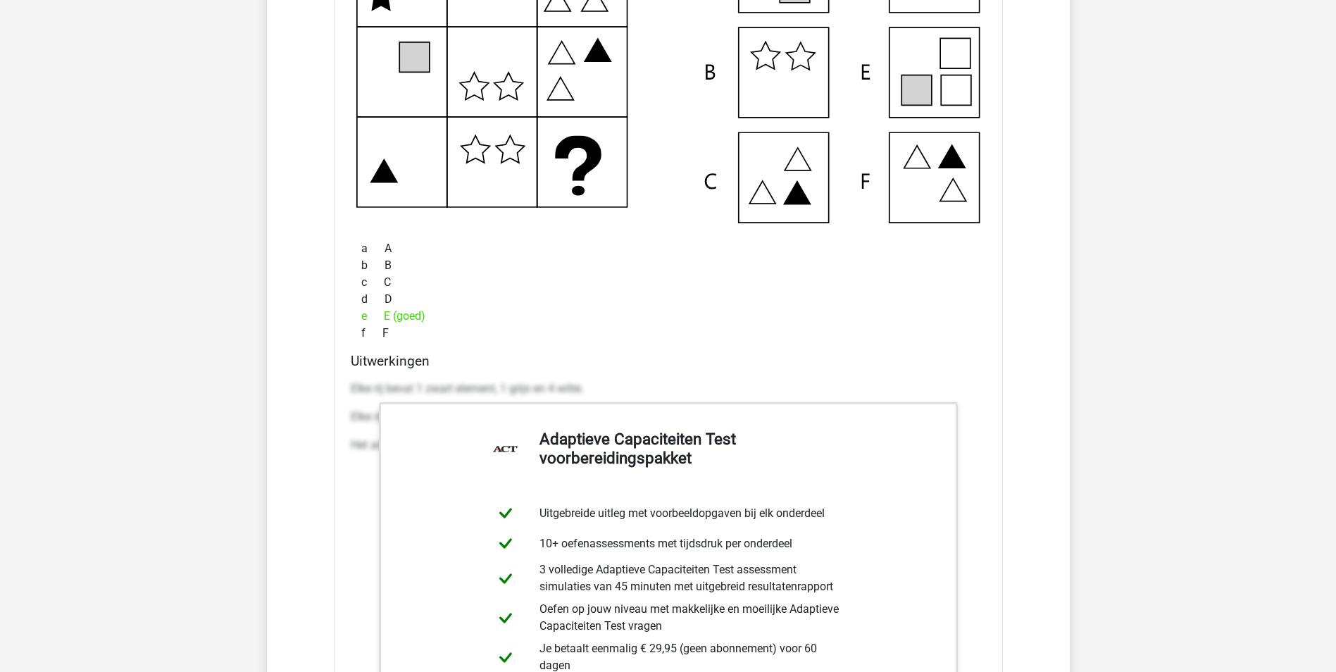
click at [810, 361] on h4 "Uitwerkingen" at bounding box center [668, 361] width 635 height 16
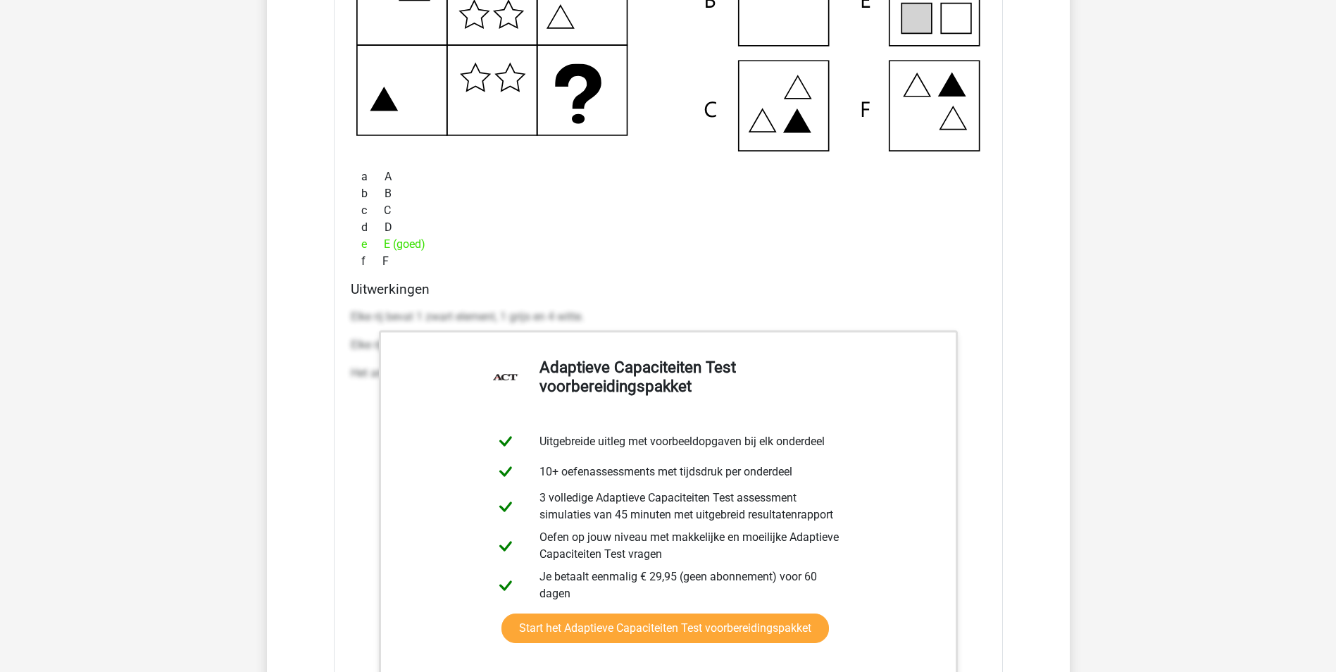
scroll to position [4860, 0]
click at [673, 280] on div "Welk figuur moet het vraagteken vervangen? a b c d e f" at bounding box center [668, 306] width 669 height 969
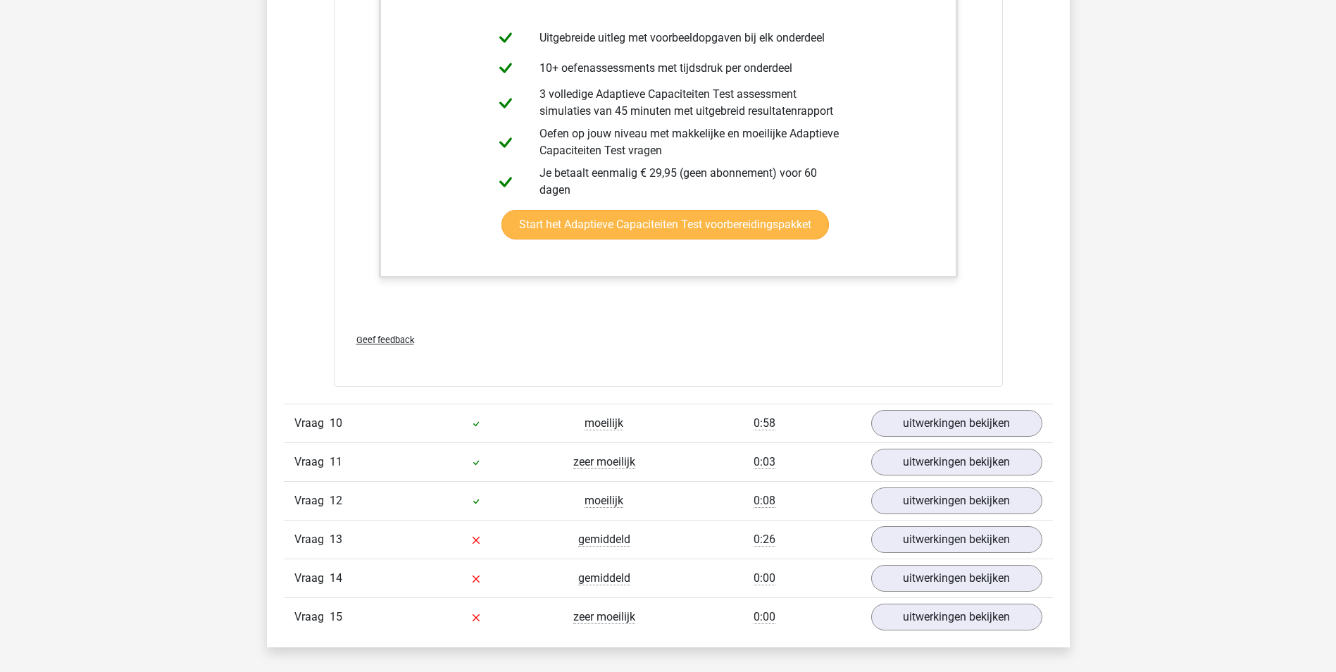
scroll to position [5353, 0]
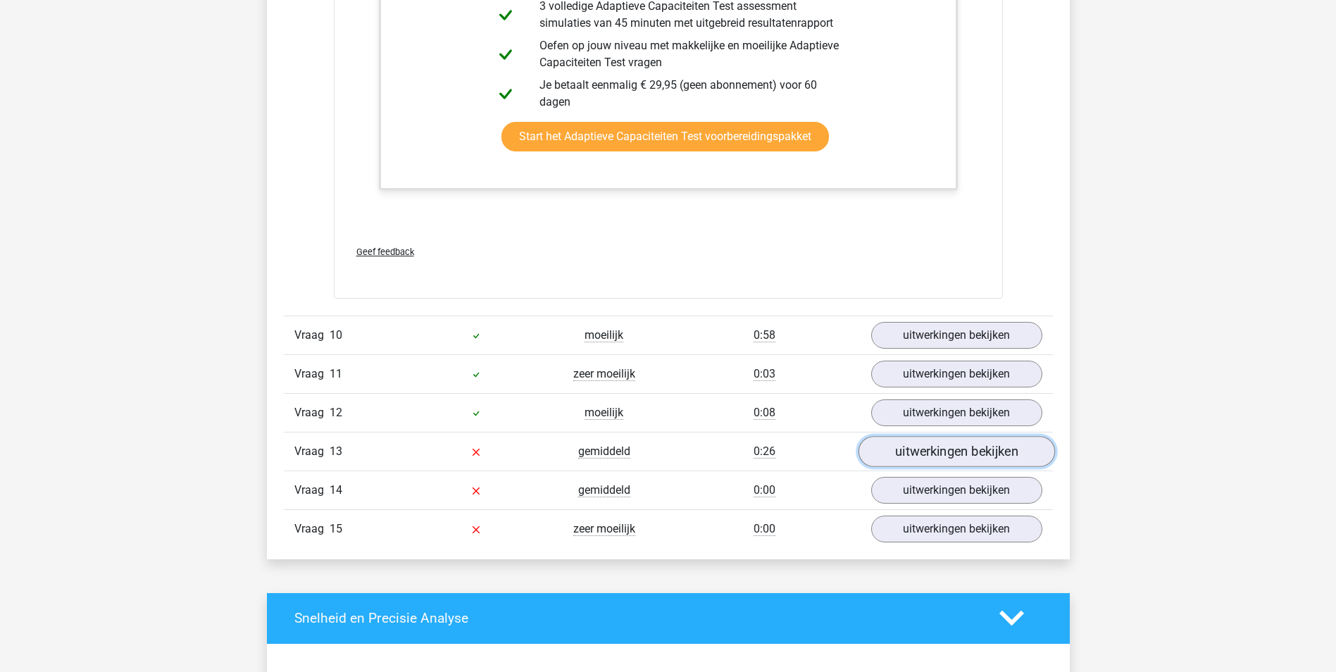
click at [936, 453] on link "uitwerkingen bekijken" at bounding box center [956, 451] width 197 height 31
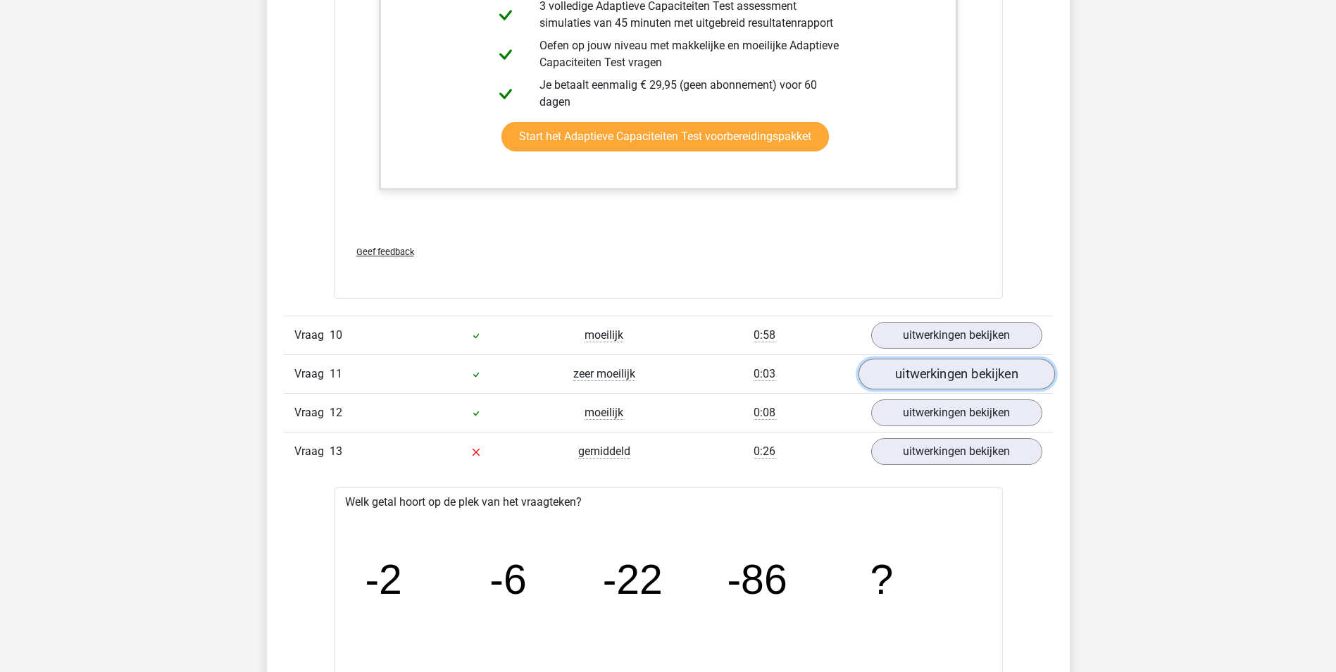
click at [904, 365] on link "uitwerkingen bekijken" at bounding box center [956, 374] width 197 height 31
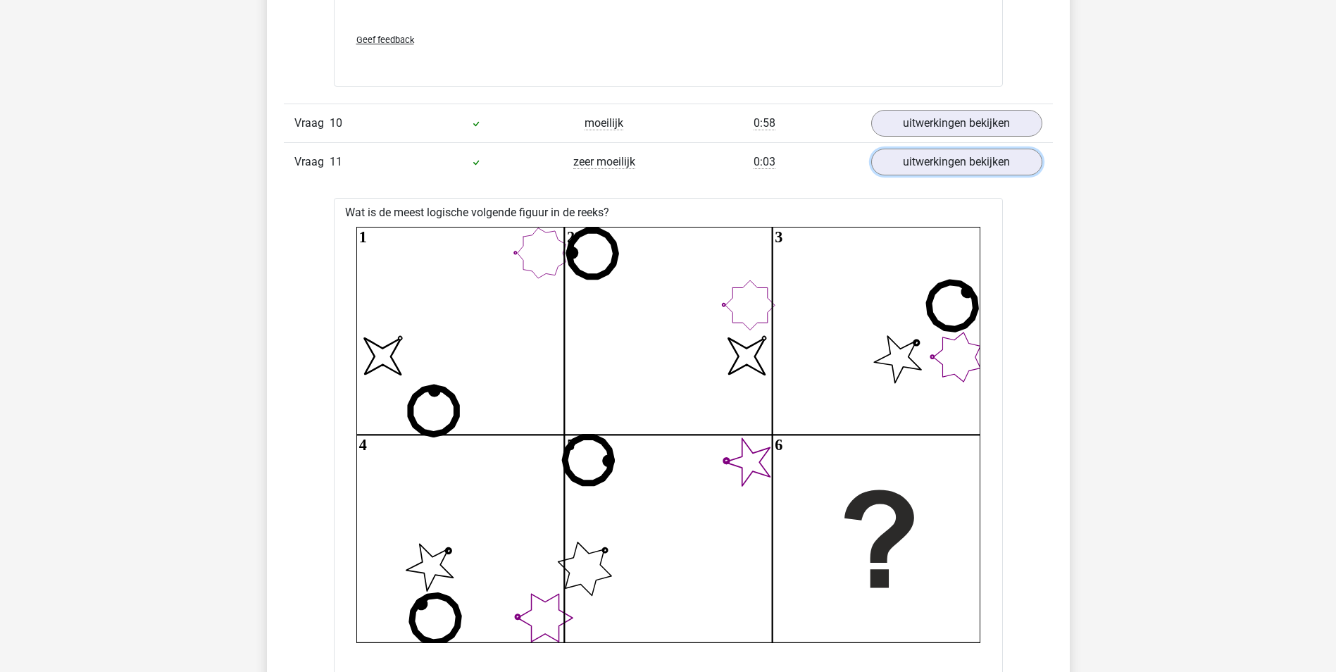
scroll to position [5565, 0]
